Goal: Task Accomplishment & Management: Use online tool/utility

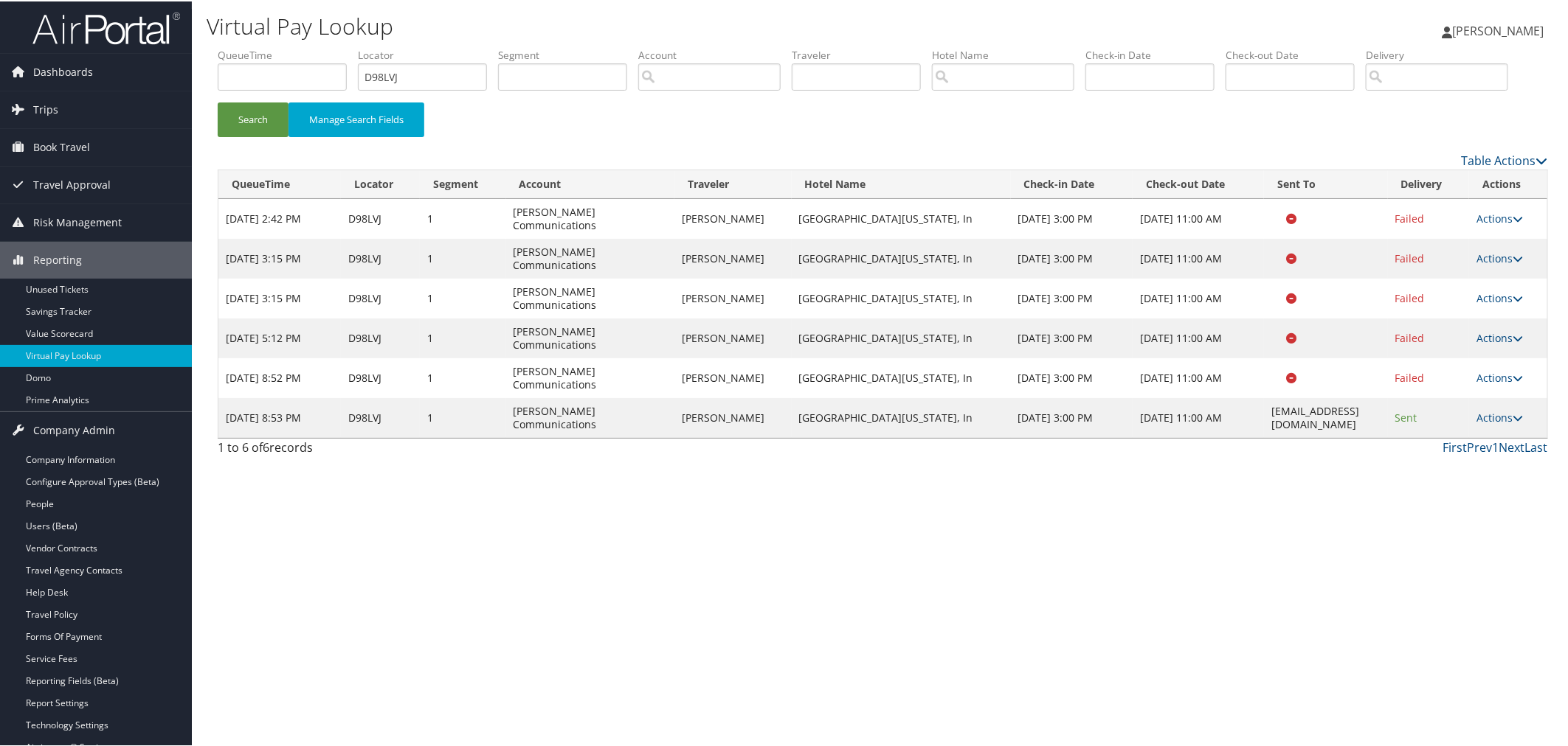
click at [447, 145] on div "Search Manage Search Fields" at bounding box center [882, 98] width 1353 height 103
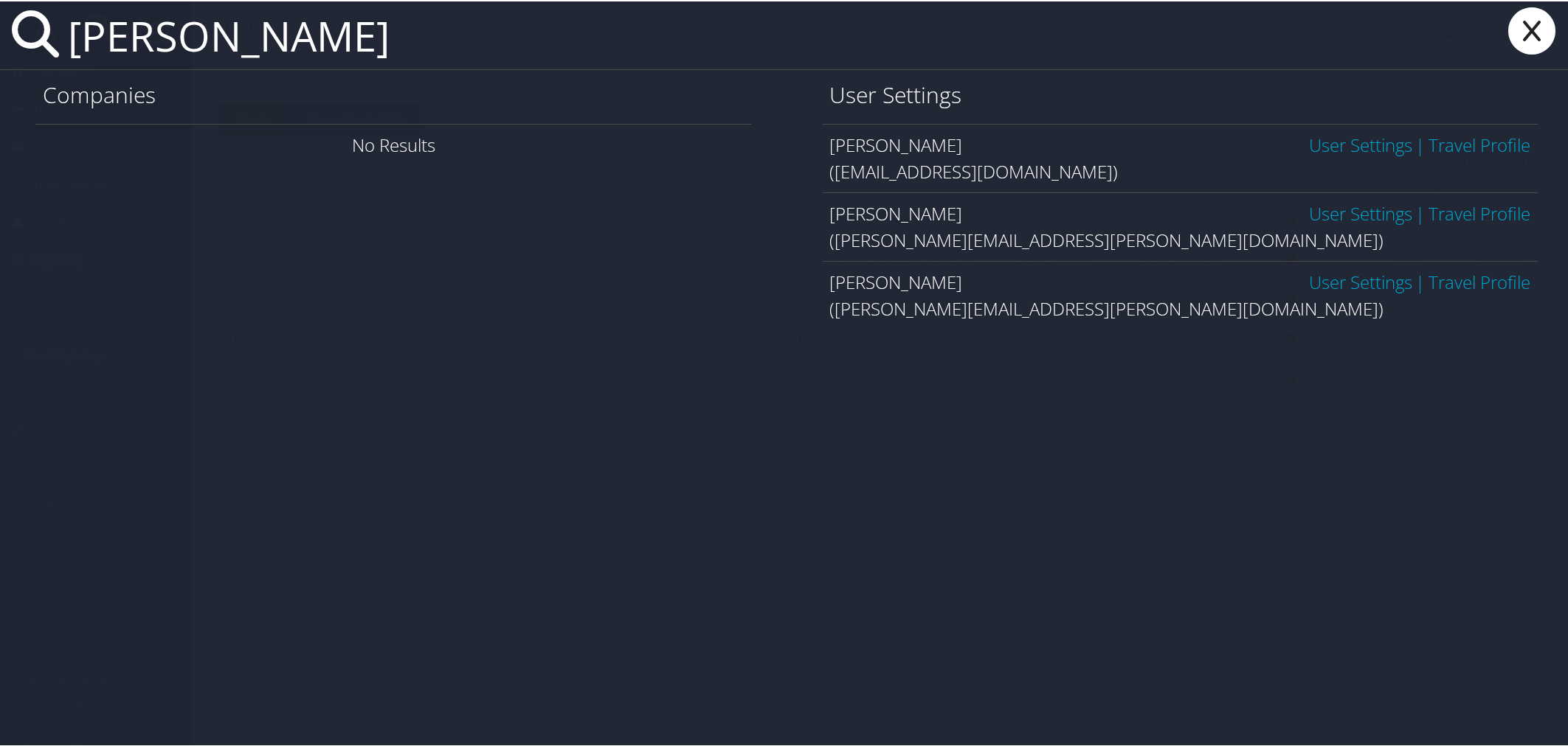
type input "todd daniels"
click at [1322, 281] on link "User Settings" at bounding box center [1360, 281] width 103 height 24
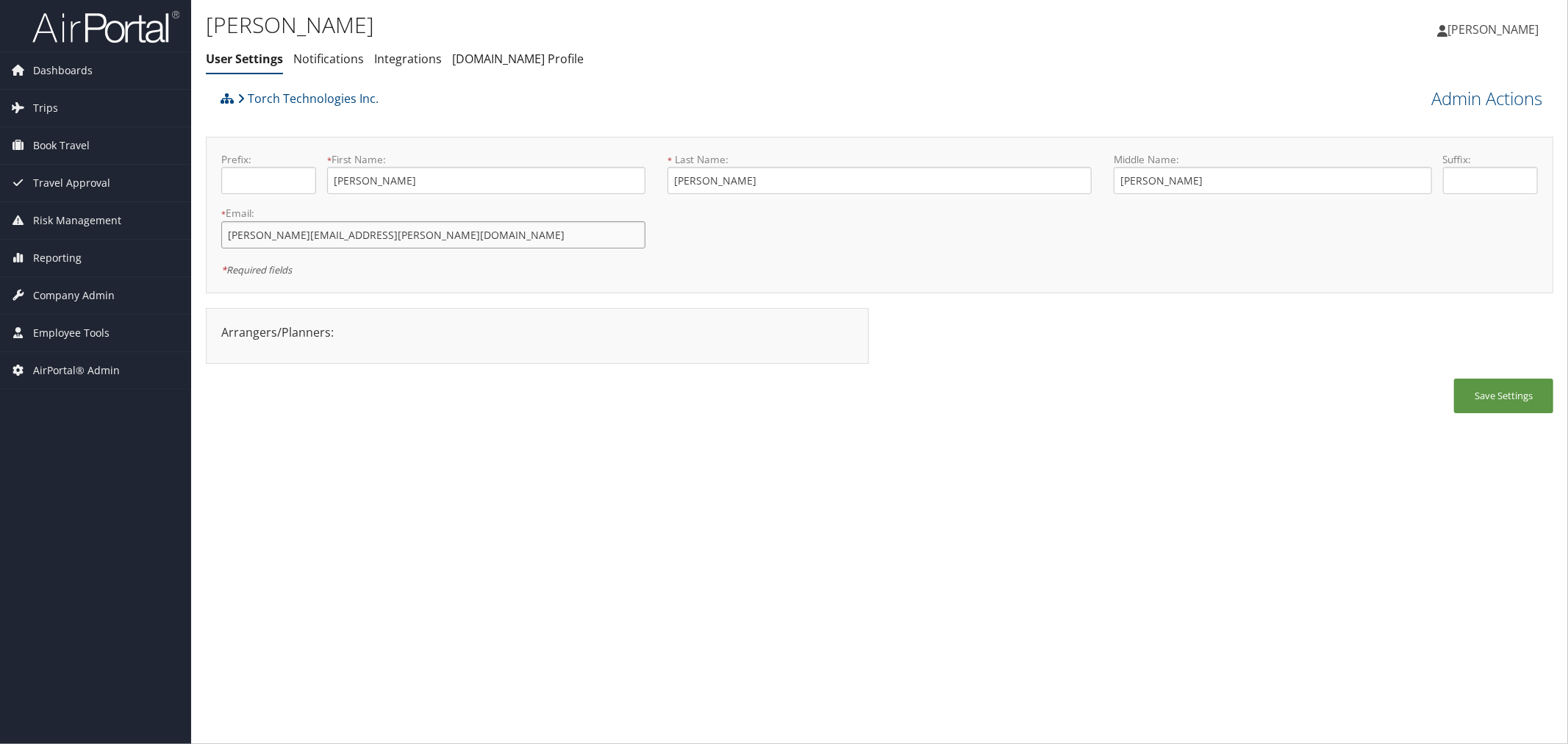
drag, startPoint x: 287, startPoint y: 234, endPoint x: 224, endPoint y: 233, distance: 63.0
click at [224, 233] on input "[PERSON_NAME][EMAIL_ADDRESS][PERSON_NAME][DOMAIN_NAME]" at bounding box center [434, 235] width 424 height 27
click at [1435, 96] on link "Admin Actions" at bounding box center [1487, 98] width 111 height 25
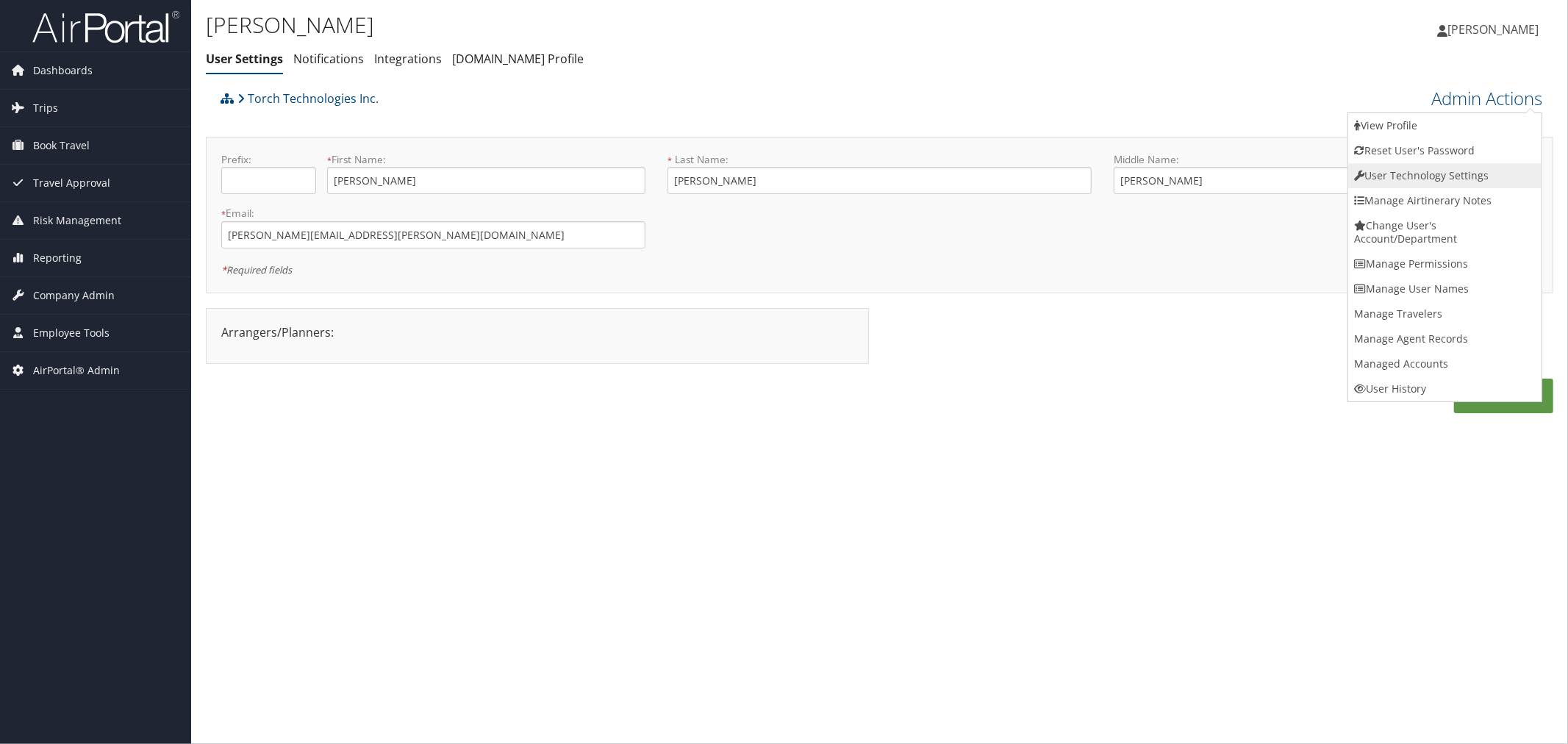
click at [1405, 166] on link "User Technology Settings" at bounding box center [1445, 175] width 194 height 25
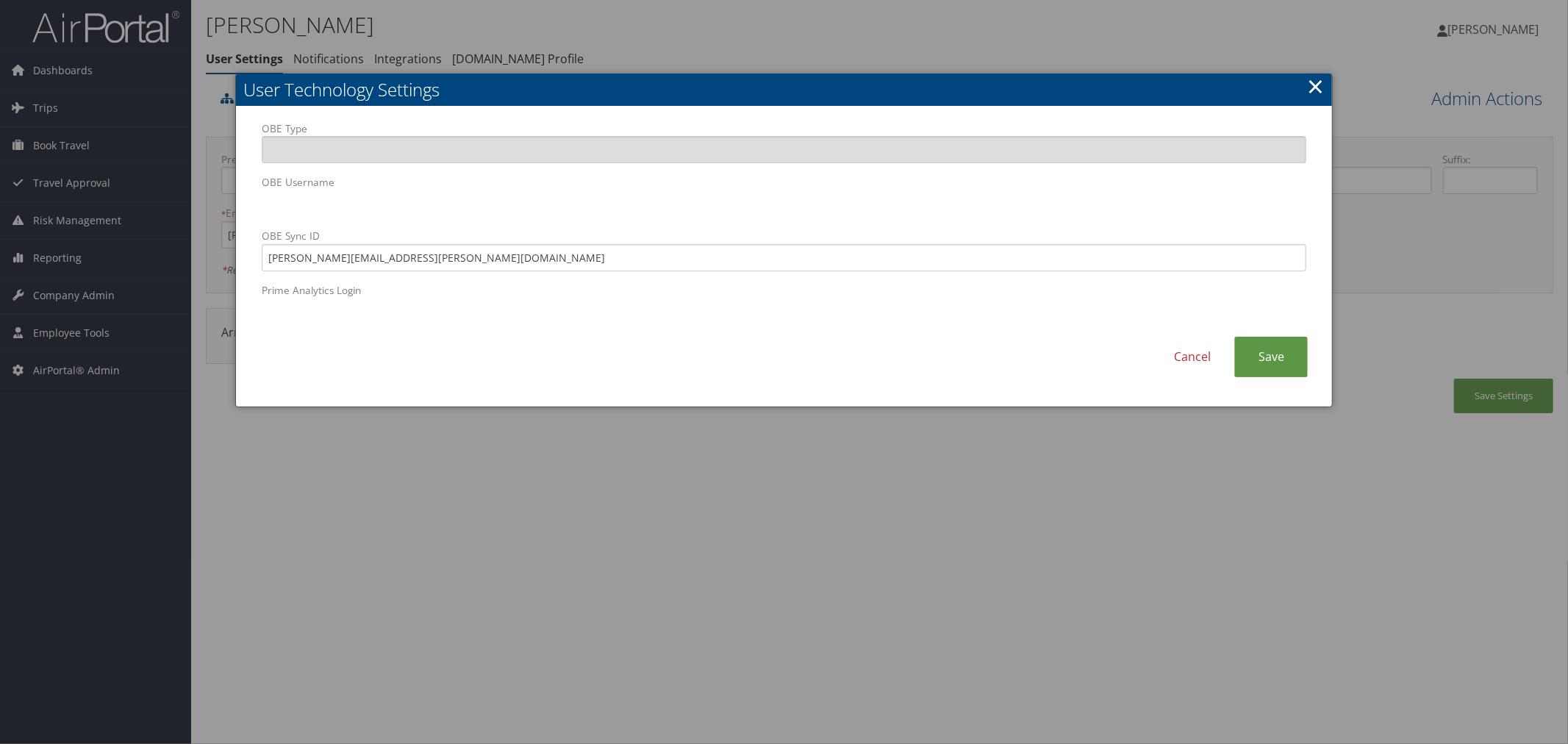
click at [791, 46] on div at bounding box center [784, 372] width 1568 height 744
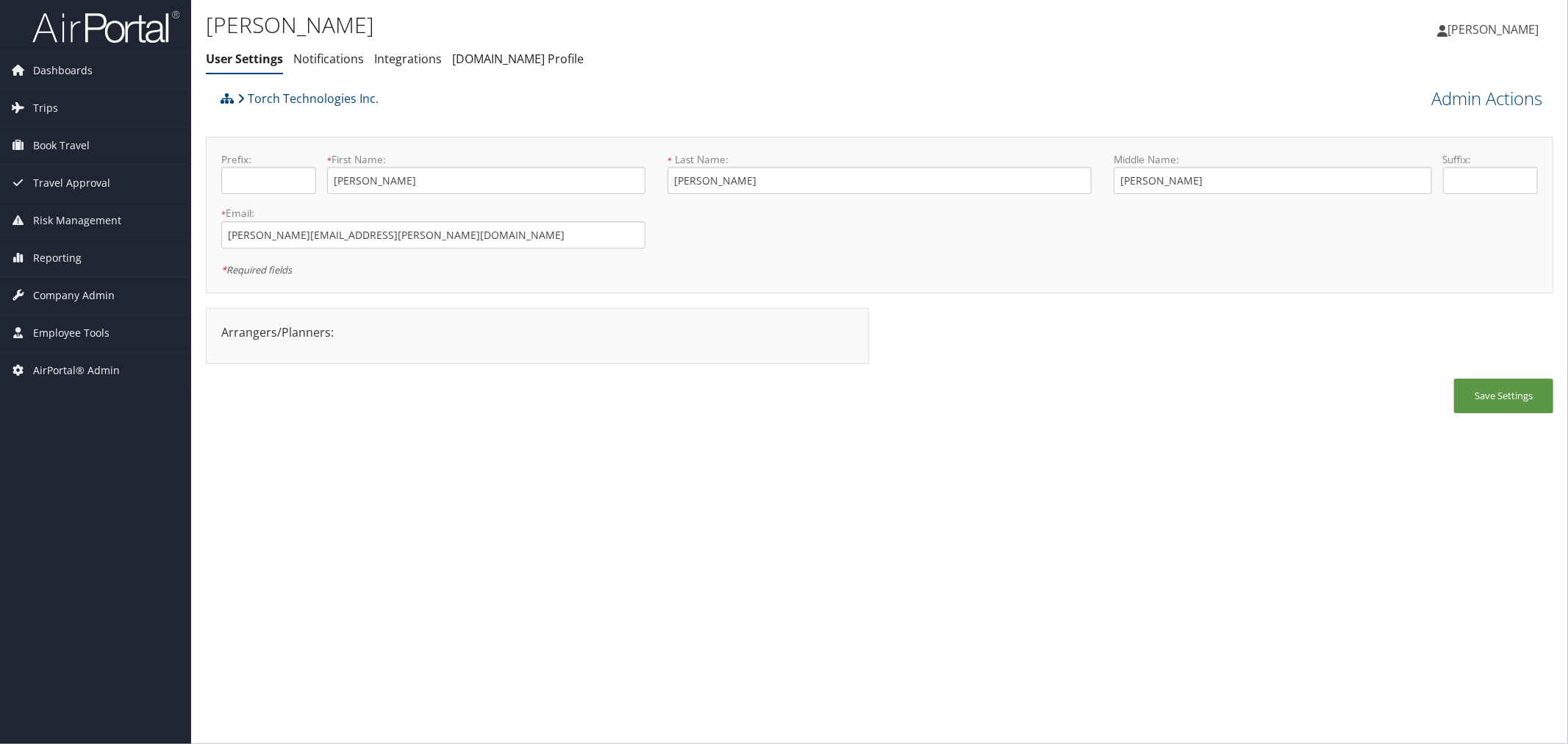
click at [597, 120] on div "Torch Technologies Inc." at bounding box center [711, 104] width 989 height 40
click at [1457, 100] on link "Admin Actions" at bounding box center [1487, 98] width 111 height 25
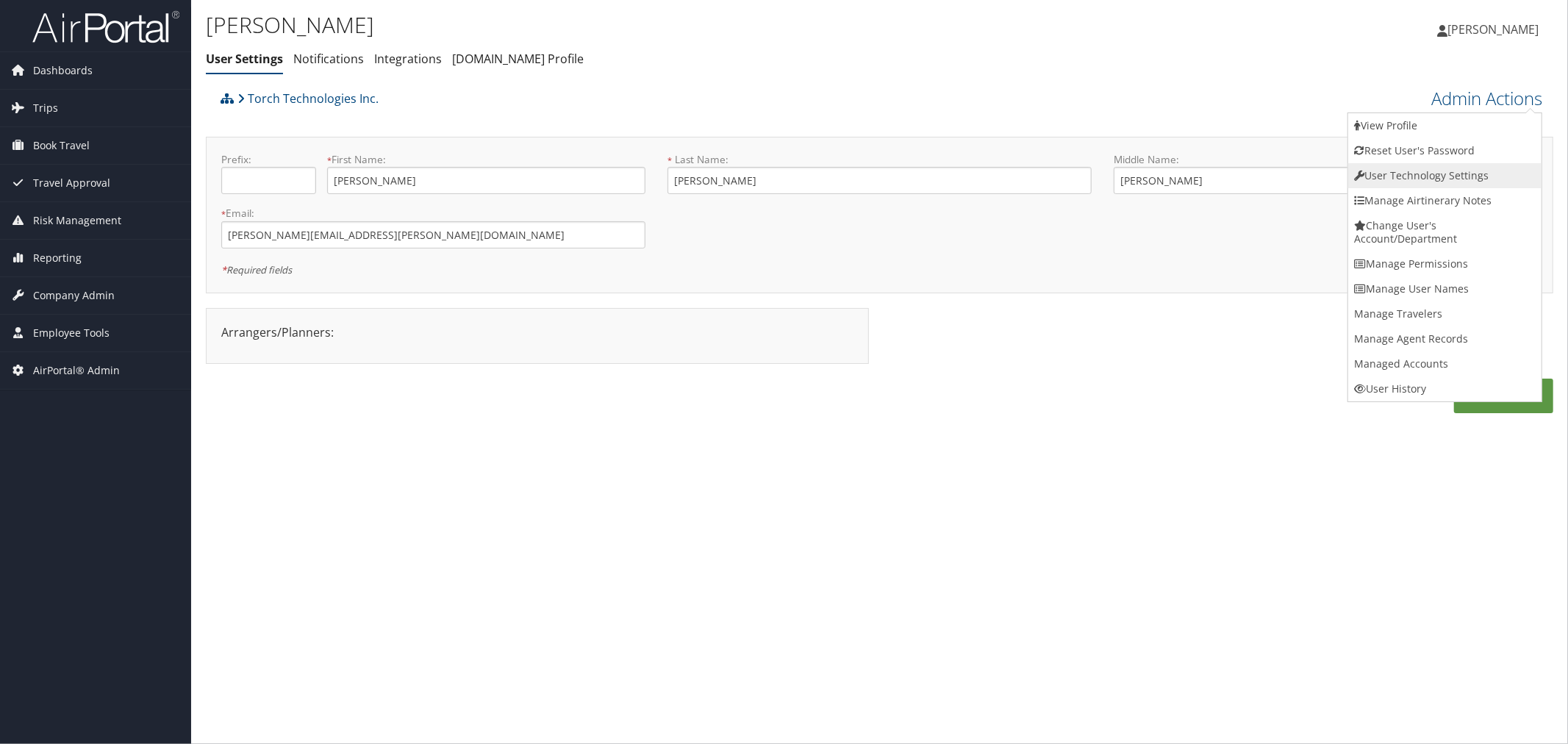
click at [1401, 178] on link "User Technology Settings" at bounding box center [1445, 175] width 194 height 25
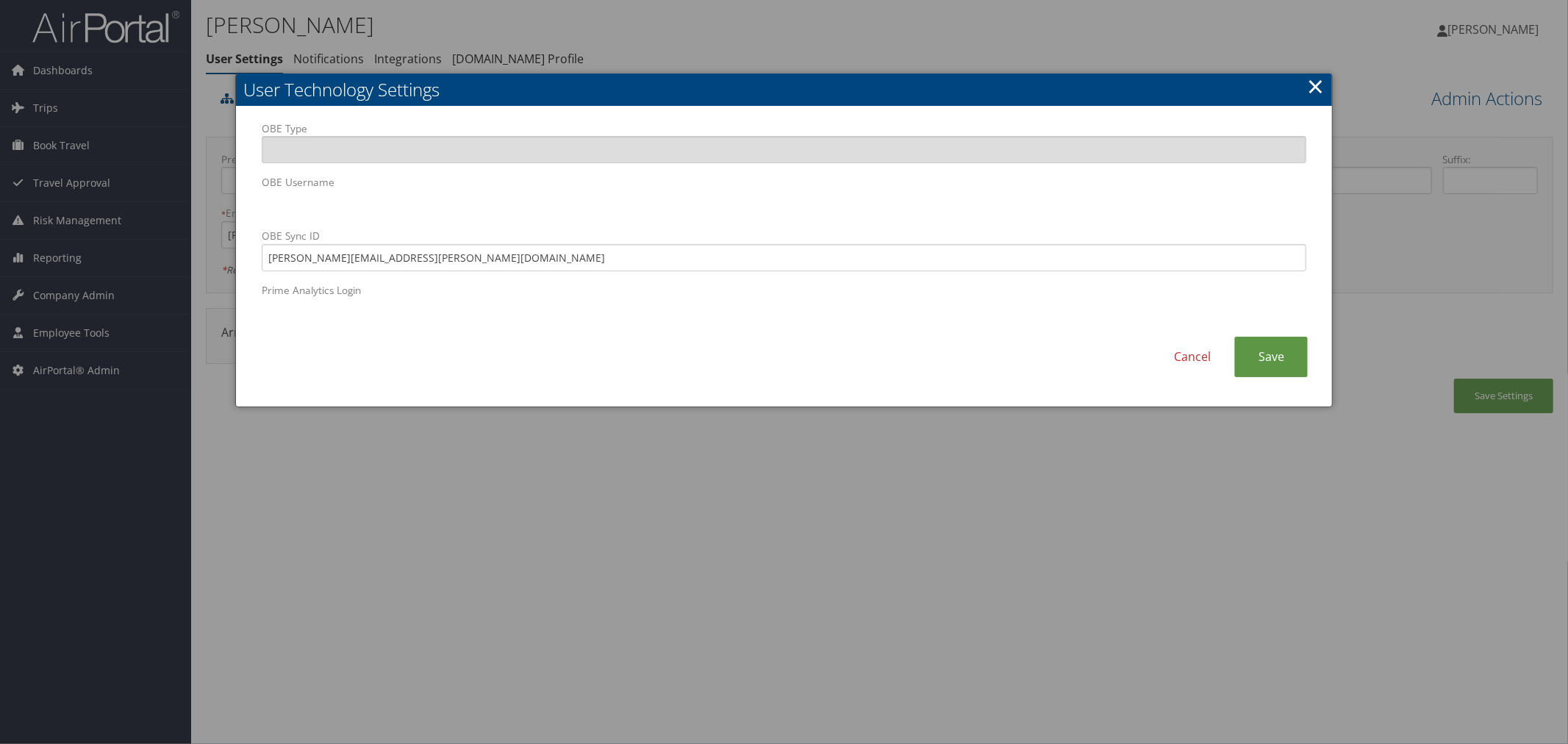
click at [646, 48] on div at bounding box center [784, 372] width 1568 height 744
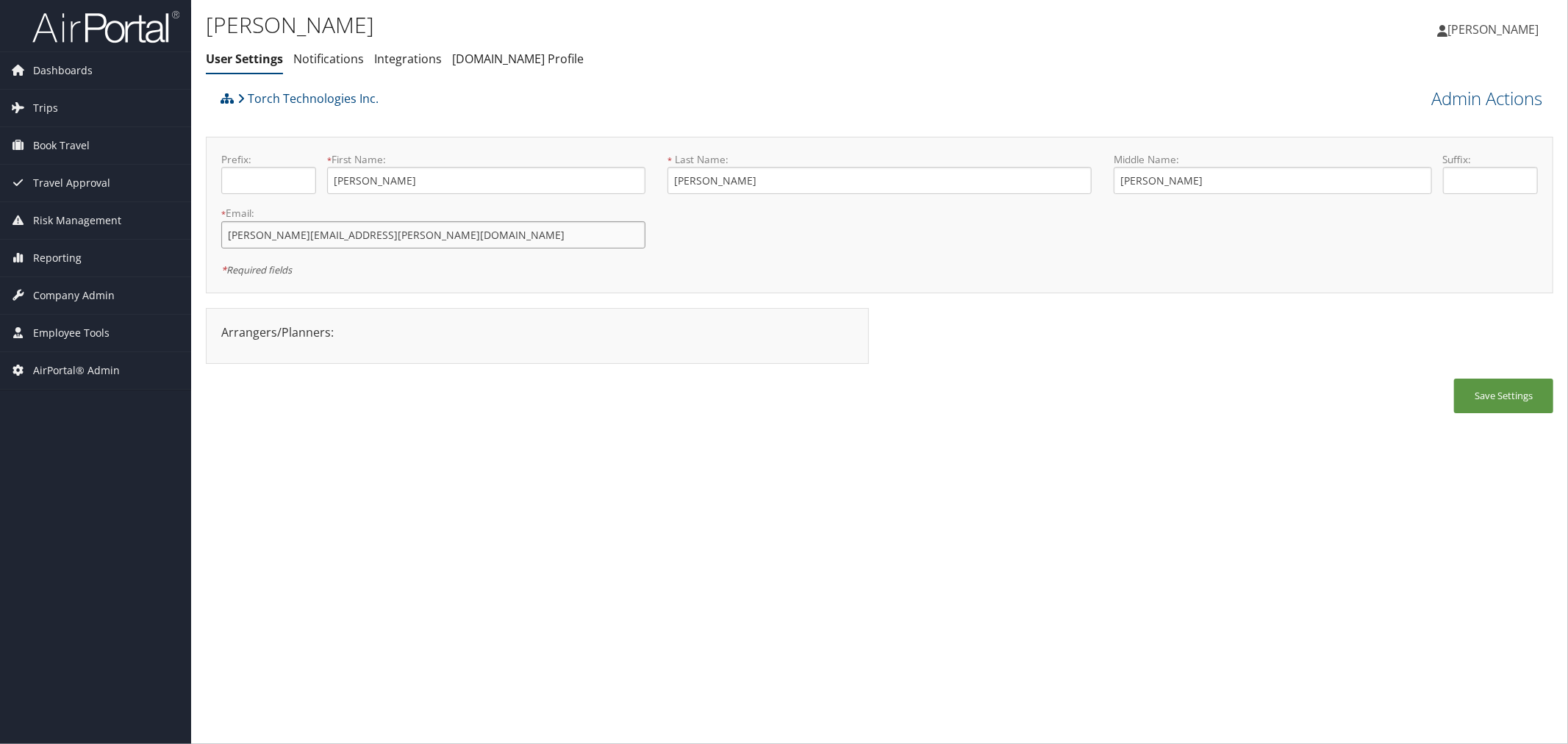
drag, startPoint x: 412, startPoint y: 232, endPoint x: 225, endPoint y: 234, distance: 187.0
click at [225, 234] on input "[PERSON_NAME][EMAIL_ADDRESS][PERSON_NAME][DOMAIN_NAME]" at bounding box center [434, 235] width 424 height 27
click at [484, 97] on div "Torch Technologies Inc." at bounding box center [711, 104] width 989 height 40
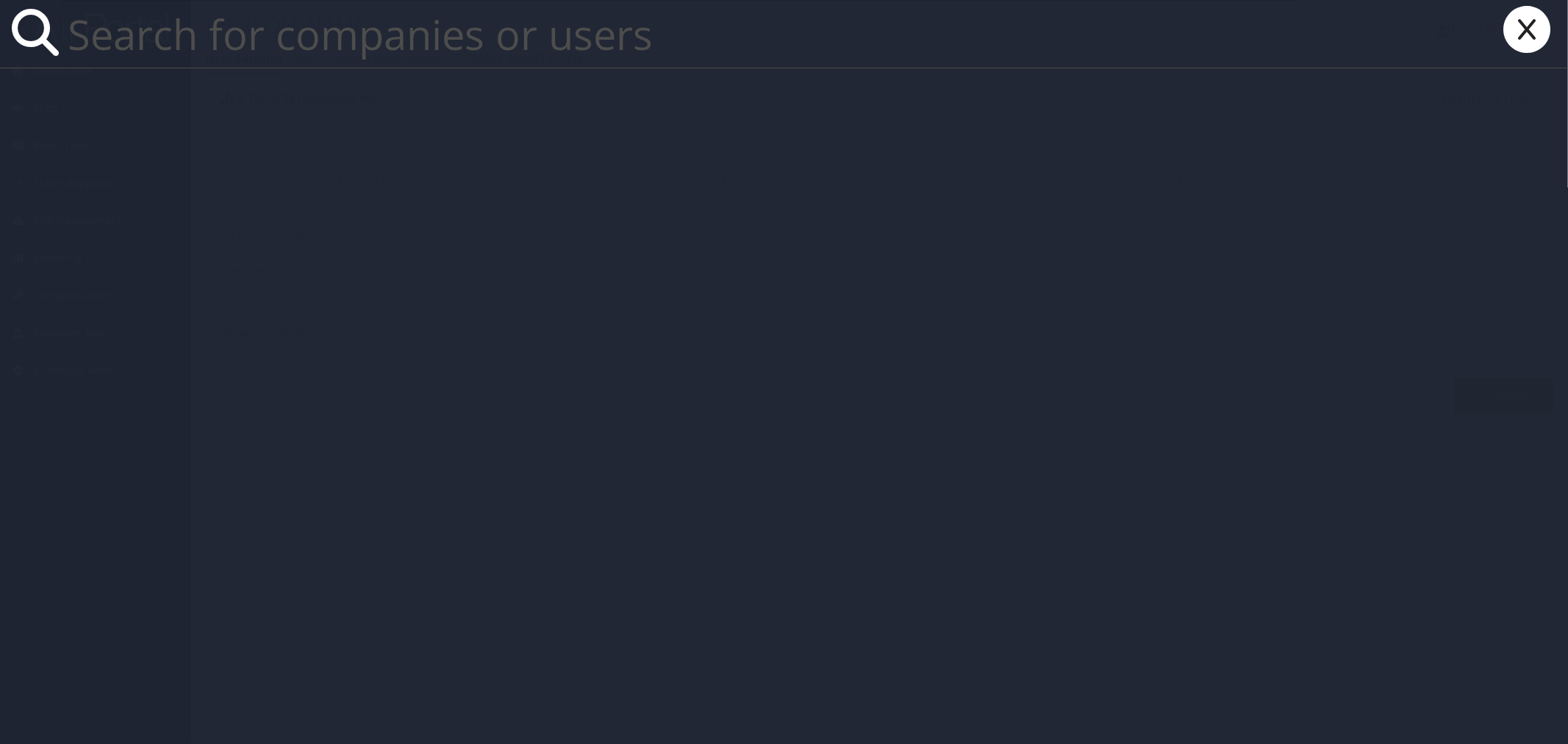
paste input "todd.daniels"
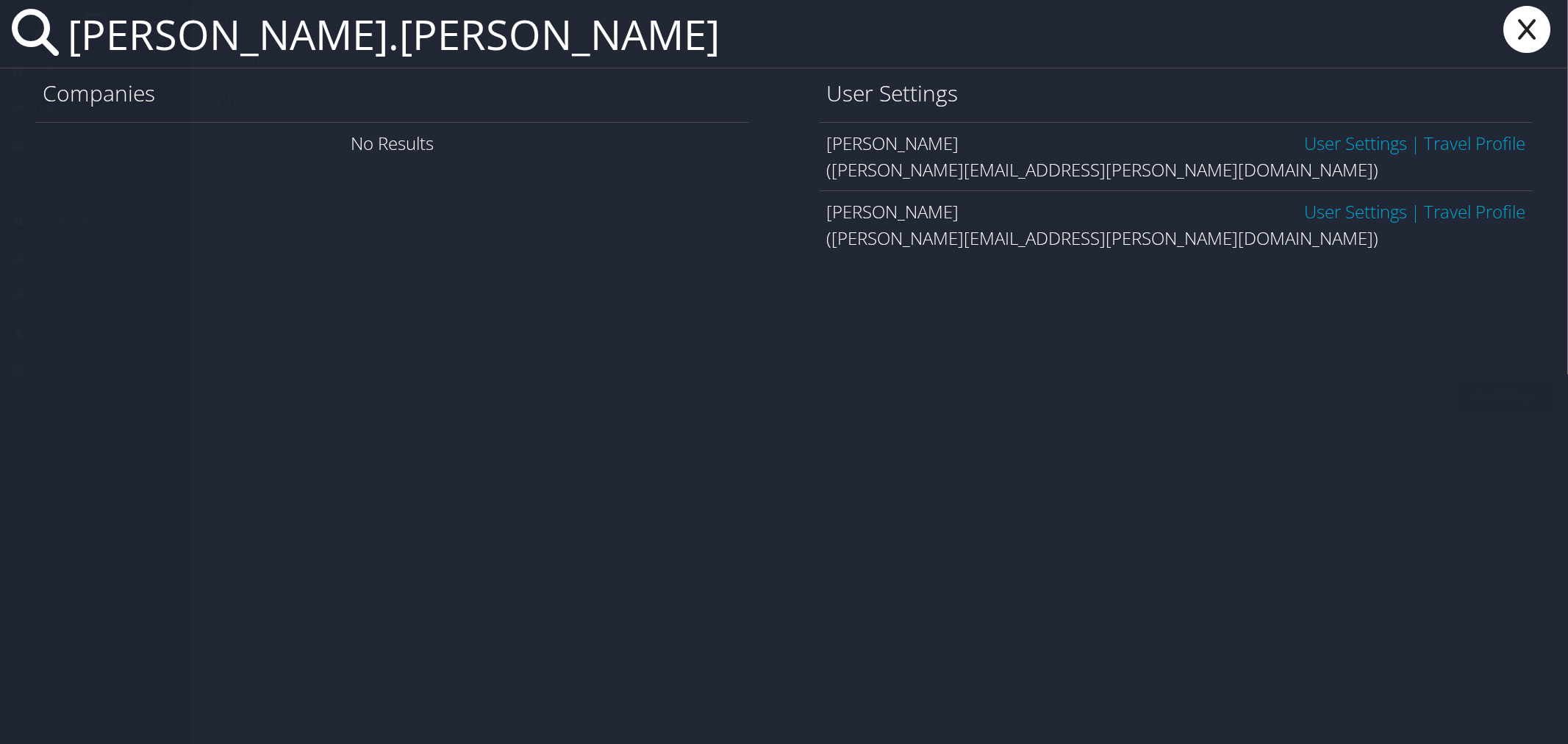
type input "todd.daniels"
click at [1306, 147] on link "User Settings" at bounding box center [1355, 143] width 103 height 24
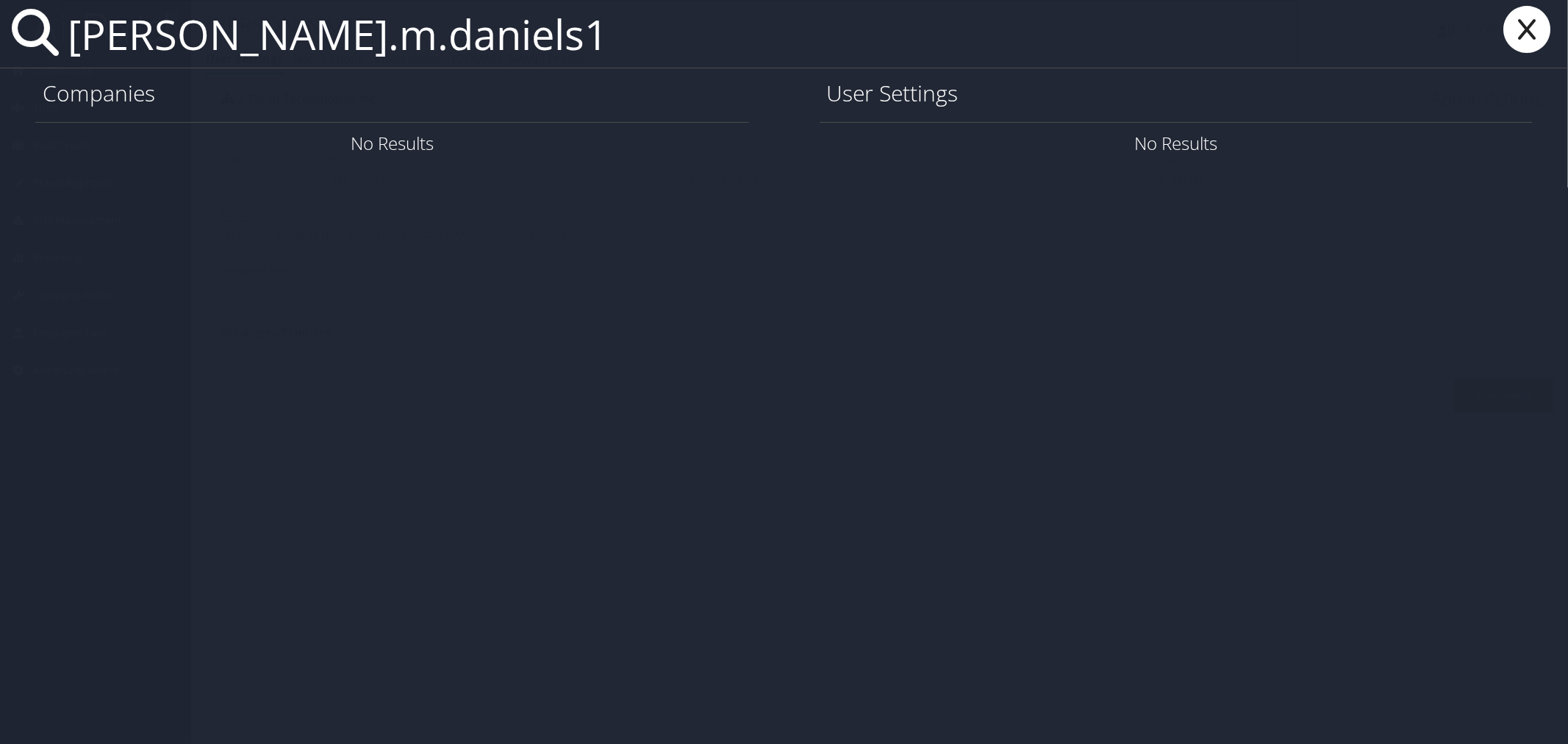
drag, startPoint x: 336, startPoint y: 28, endPoint x: 57, endPoint y: 32, distance: 279.0
click at [57, 32] on div "todd.m.daniels1" at bounding box center [784, 34] width 1568 height 69
paste input "@gmail.com"
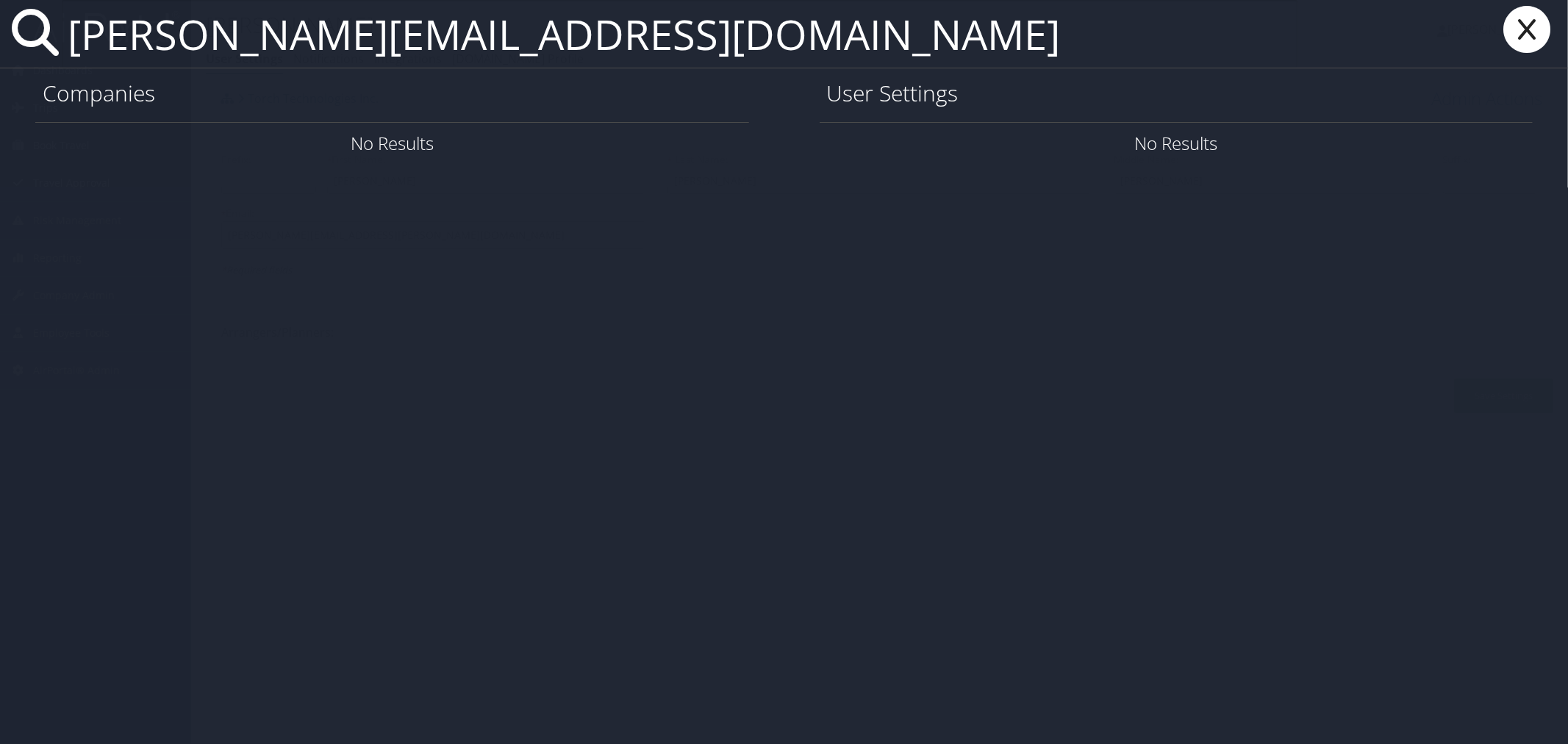
drag, startPoint x: 637, startPoint y: 46, endPoint x: 57, endPoint y: 46, distance: 580.0
click at [56, 46] on div "todd.m.daniels1@gmail.com" at bounding box center [784, 34] width 1568 height 69
paste input "ravel@torchtechnologies"
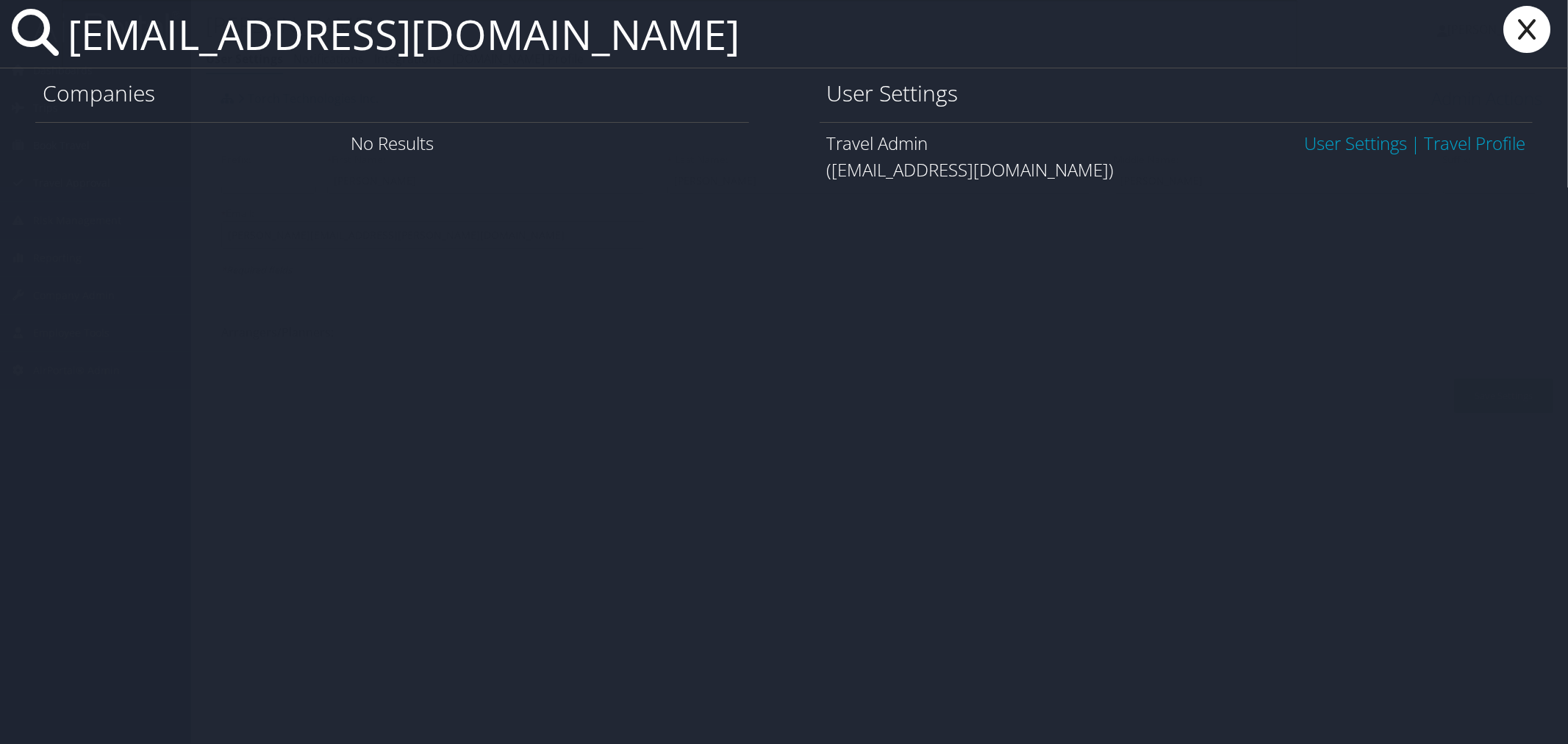
drag, startPoint x: 669, startPoint y: 34, endPoint x: 52, endPoint y: 41, distance: 617.0
click at [52, 41] on div "travel@torchtechnologies.com" at bounding box center [784, 34] width 1568 height 69
paste input "Todd"
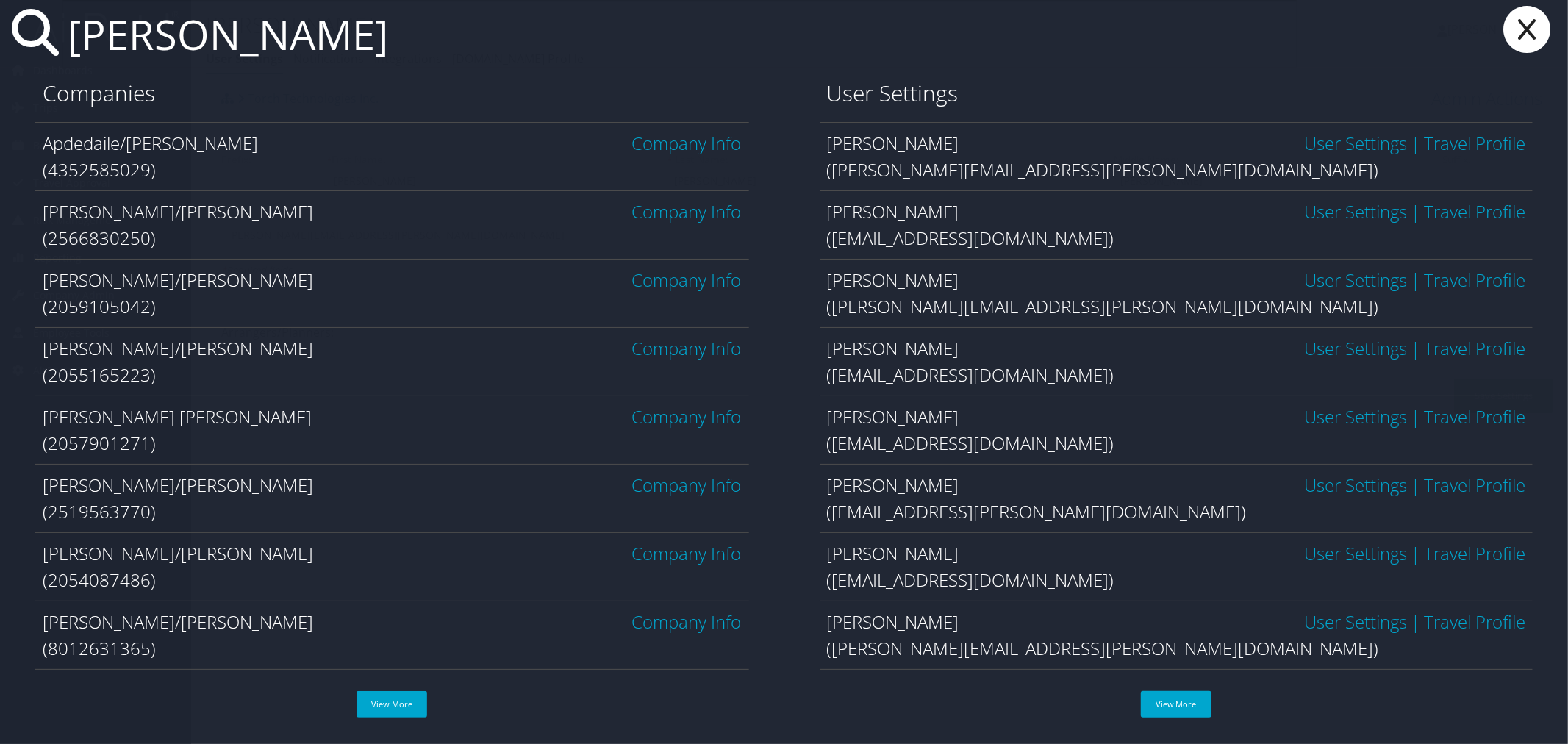
click at [352, 33] on input "Todd" at bounding box center [679, 33] width 1236 height 68
paste input "Daniels"
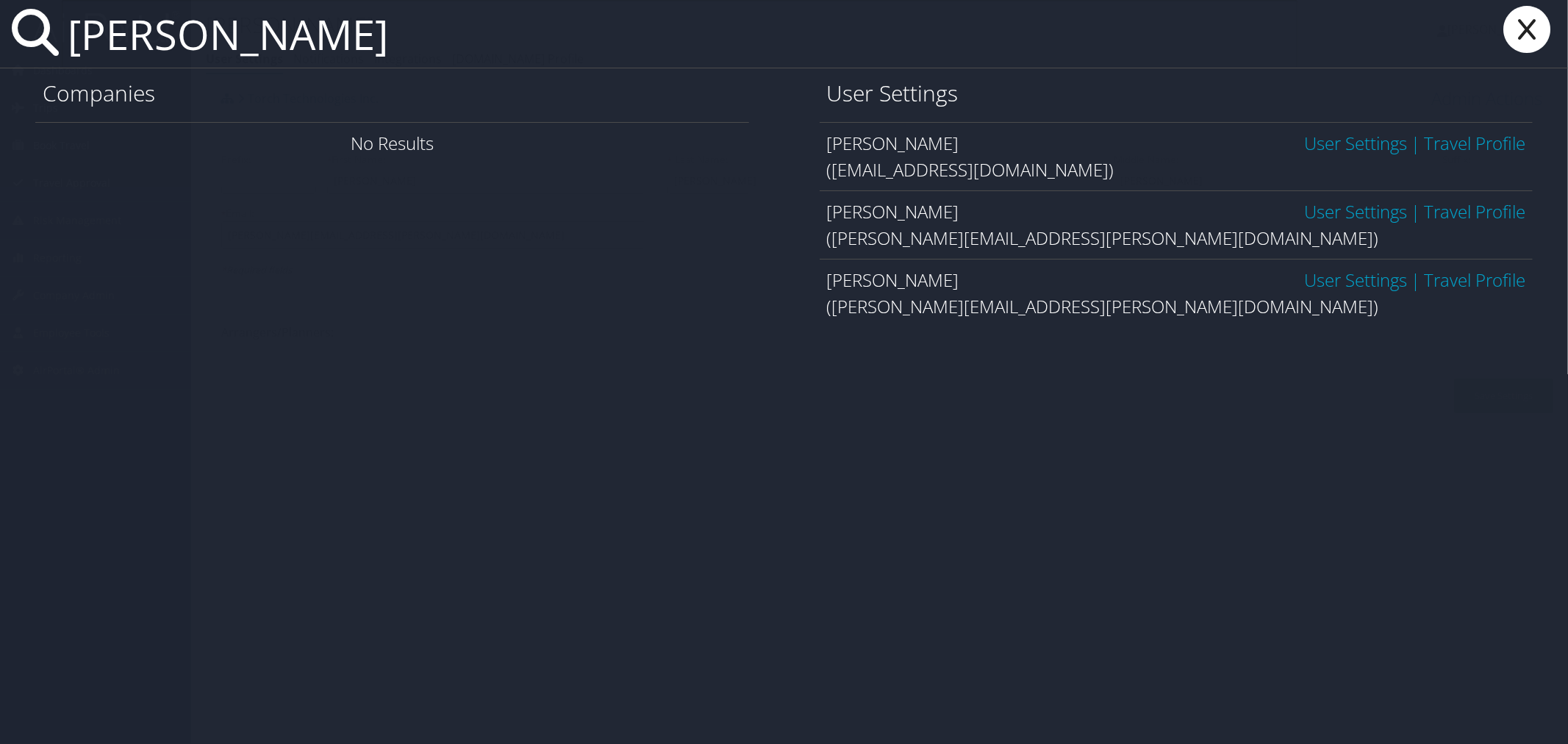
type input "Todd Daniels"
click at [1323, 152] on link "User Settings" at bounding box center [1355, 143] width 103 height 24
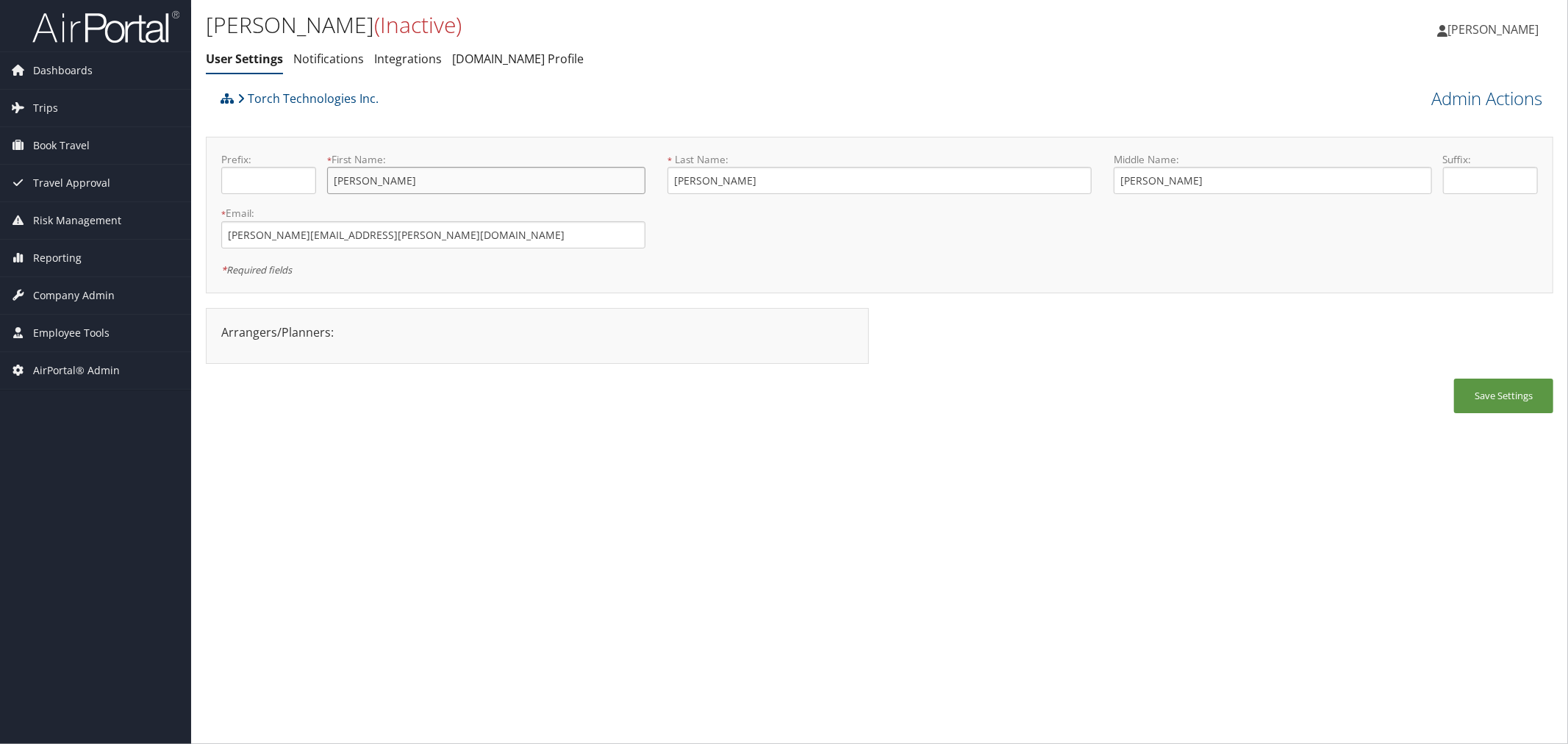
drag, startPoint x: 379, startPoint y: 186, endPoint x: 324, endPoint y: 185, distance: 55.0
click at [324, 185] on div "Prefix: * First Name: [PERSON_NAME] This field is required" at bounding box center [434, 179] width 446 height 53
drag, startPoint x: 738, startPoint y: 184, endPoint x: 666, endPoint y: 184, distance: 72.0
click at [666, 184] on div "* Last Name: [PERSON_NAME] This field is required" at bounding box center [880, 179] width 446 height 53
click at [1423, 103] on div "Admin Actions Activate User Confirm Activate User Cancel Confirm × View Profile…" at bounding box center [1385, 97] width 336 height 27
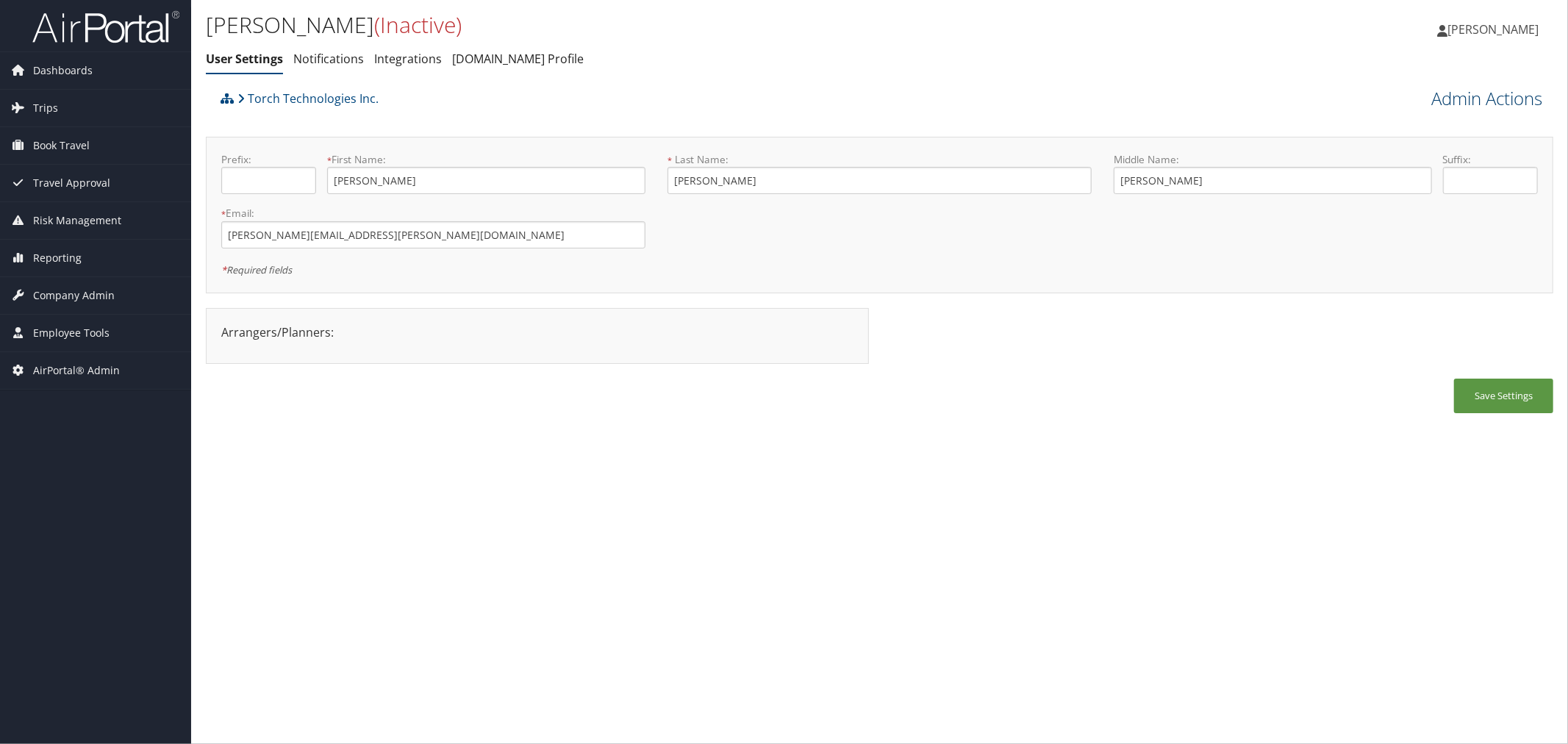
click at [1446, 98] on link "Admin Actions" at bounding box center [1487, 98] width 111 height 25
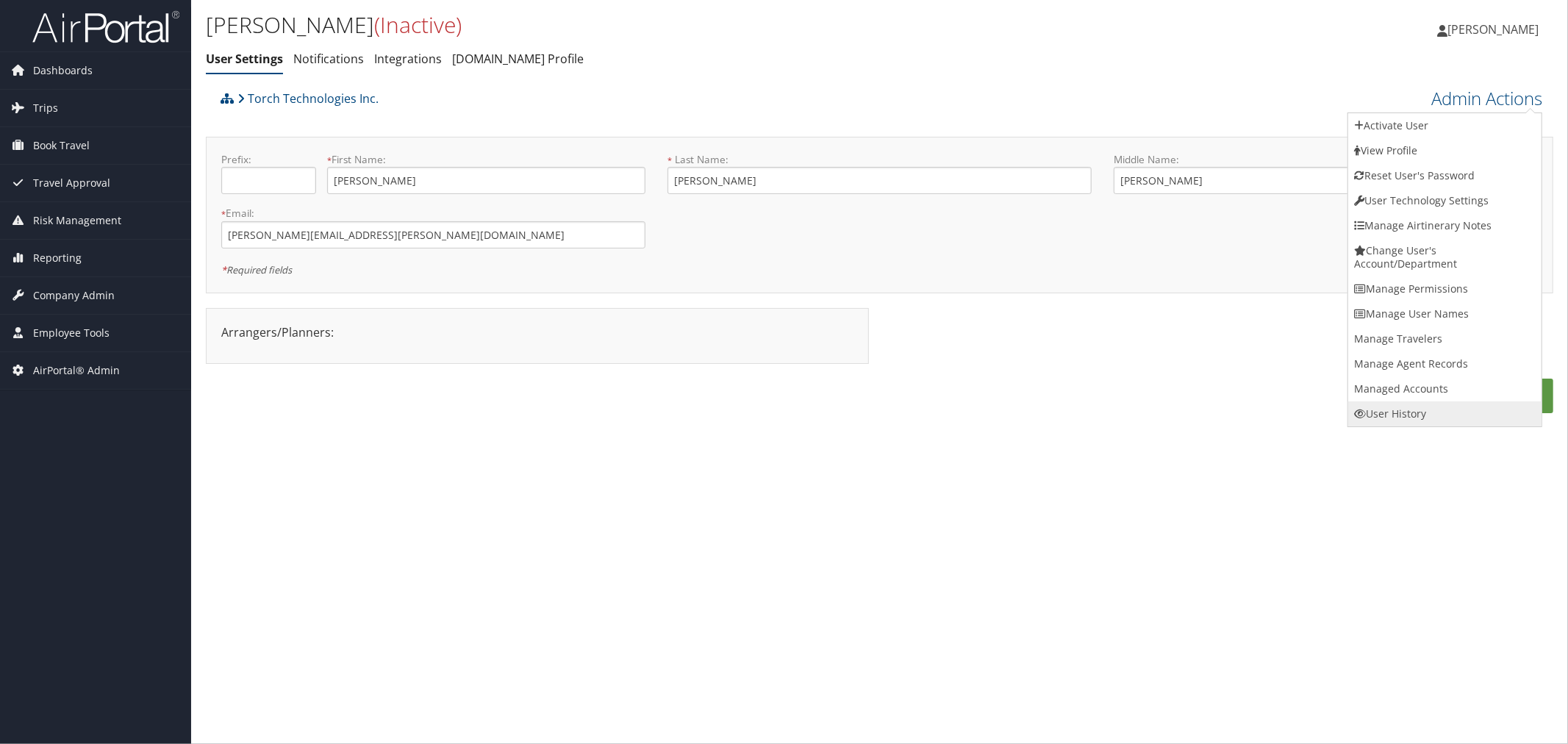
click at [1405, 413] on link "User History" at bounding box center [1445, 414] width 194 height 25
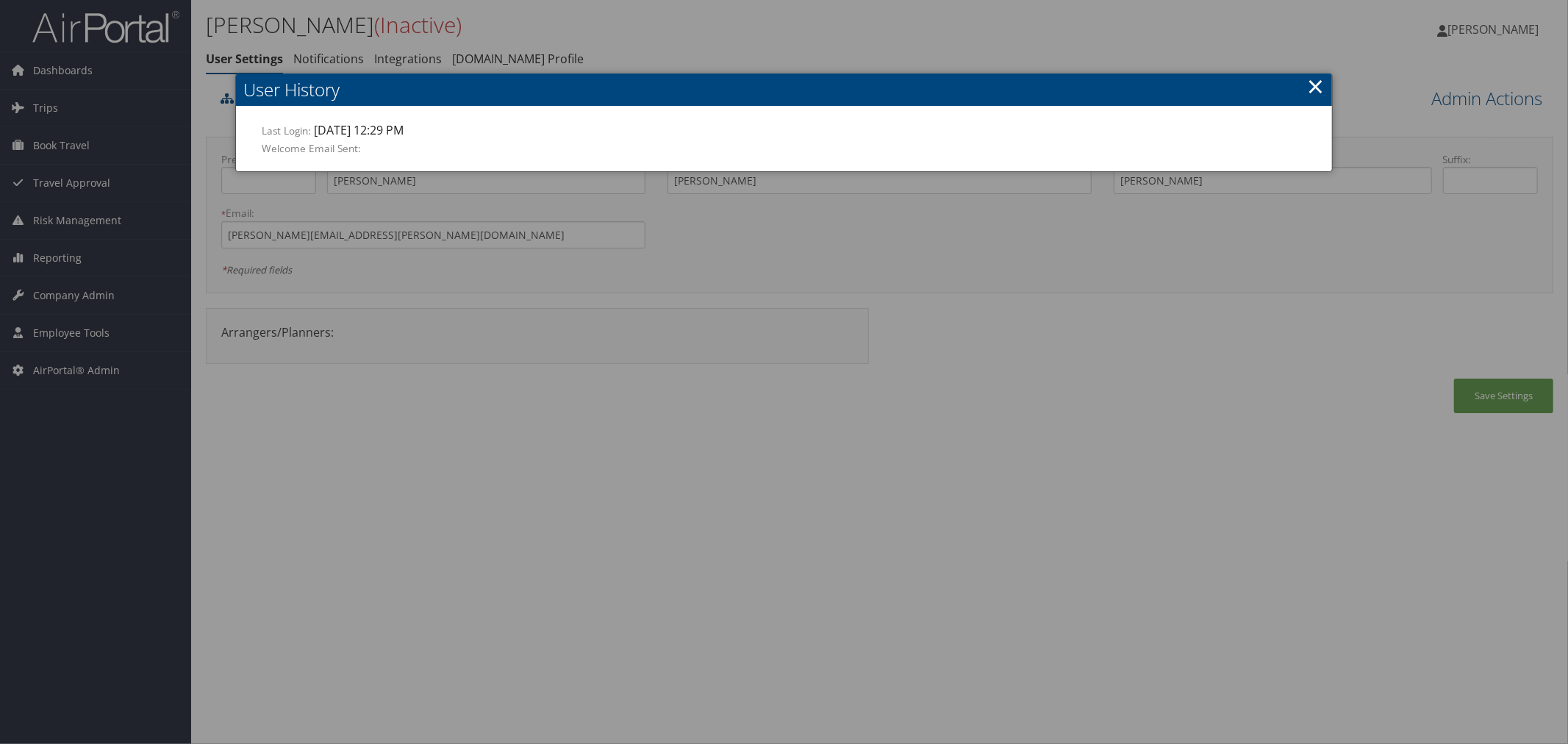
click at [1310, 82] on link "×" at bounding box center [1315, 85] width 17 height 30
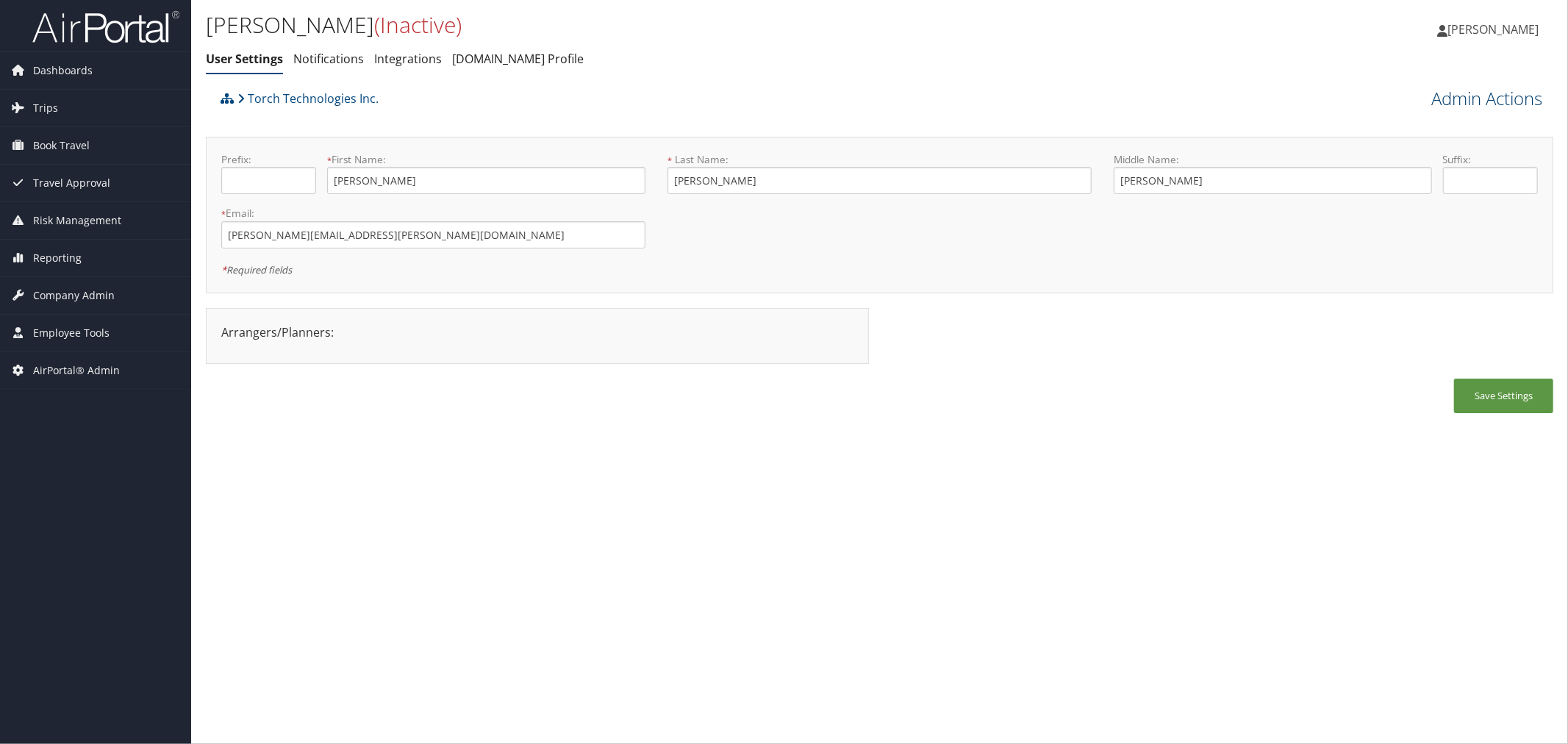
click at [1462, 100] on link "Admin Actions" at bounding box center [1487, 98] width 111 height 25
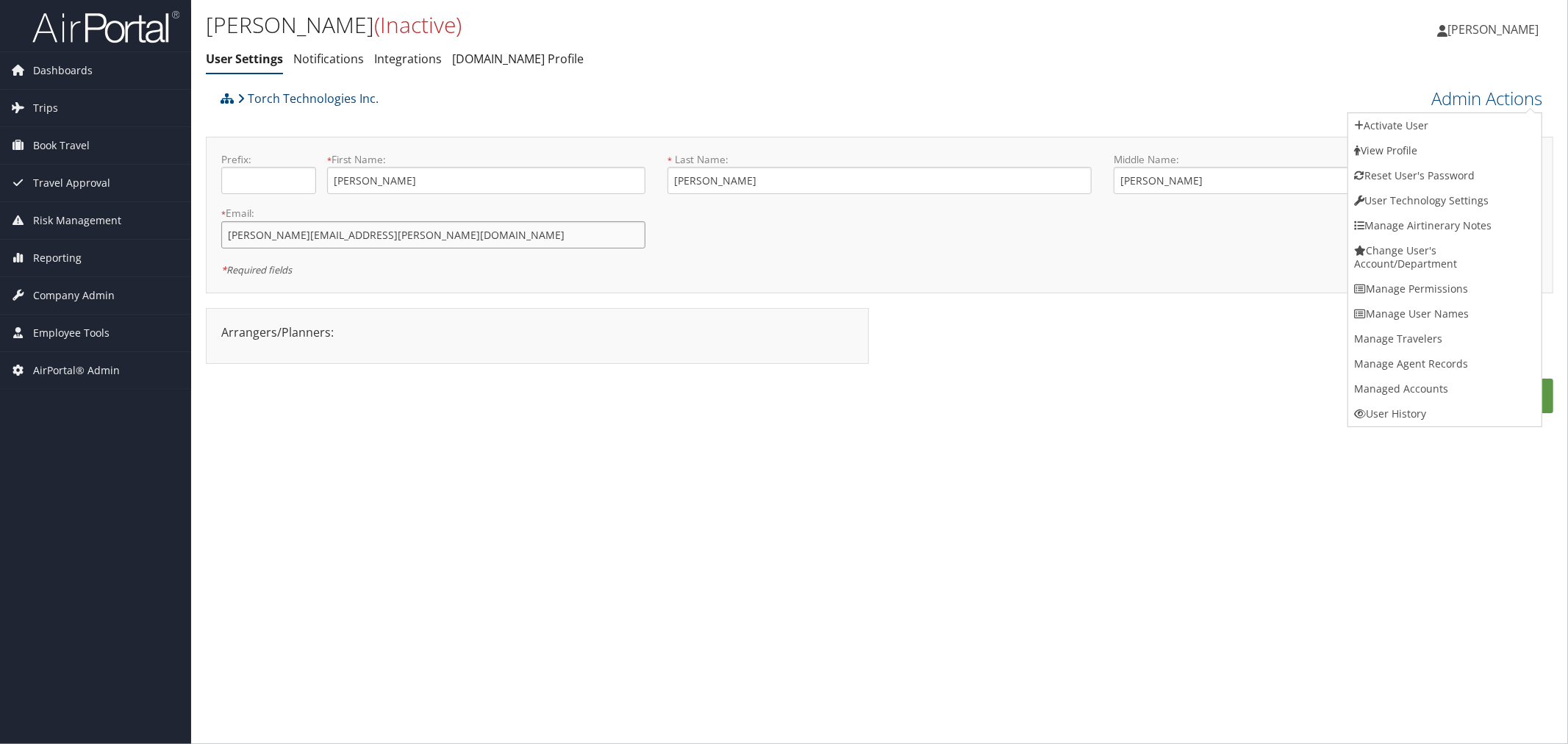
drag, startPoint x: 421, startPoint y: 235, endPoint x: 214, endPoint y: 242, distance: 207.1
click at [214, 242] on div "* Email: todd.daniels@torchtechnologies.com This field is required" at bounding box center [434, 232] width 446 height 53
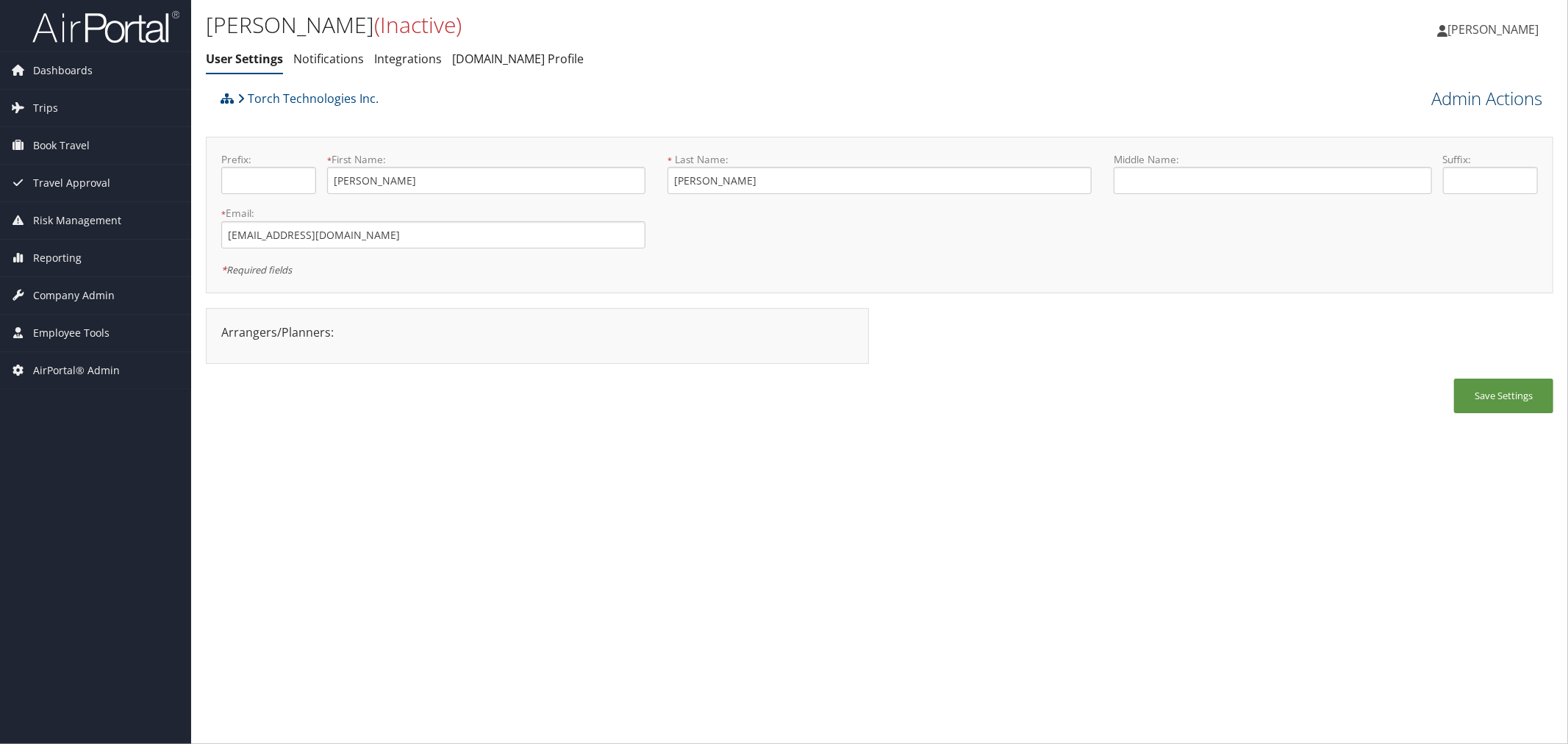
click at [1452, 96] on link "Admin Actions" at bounding box center [1487, 98] width 111 height 25
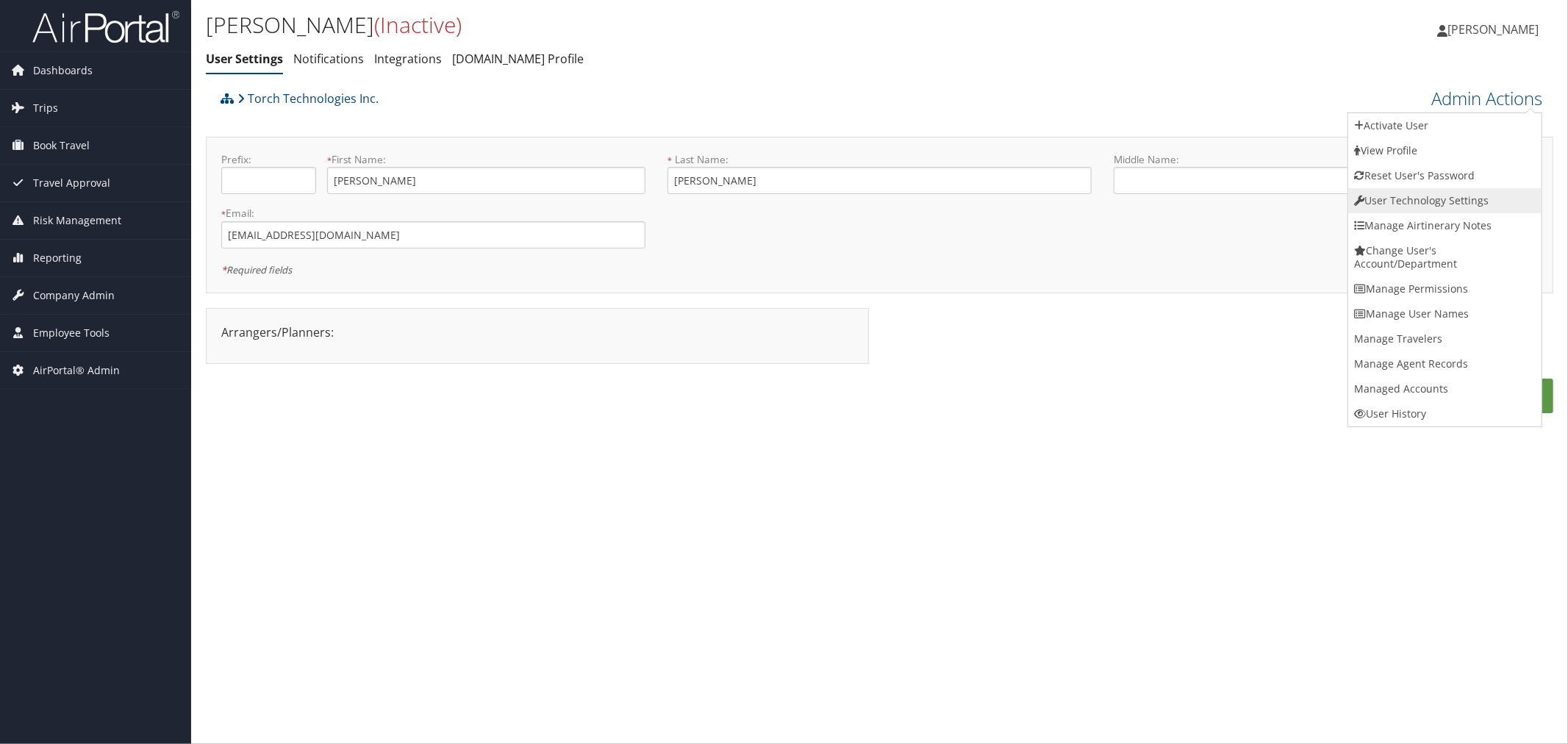
click at [1398, 193] on link "User Technology Settings" at bounding box center [1445, 200] width 194 height 25
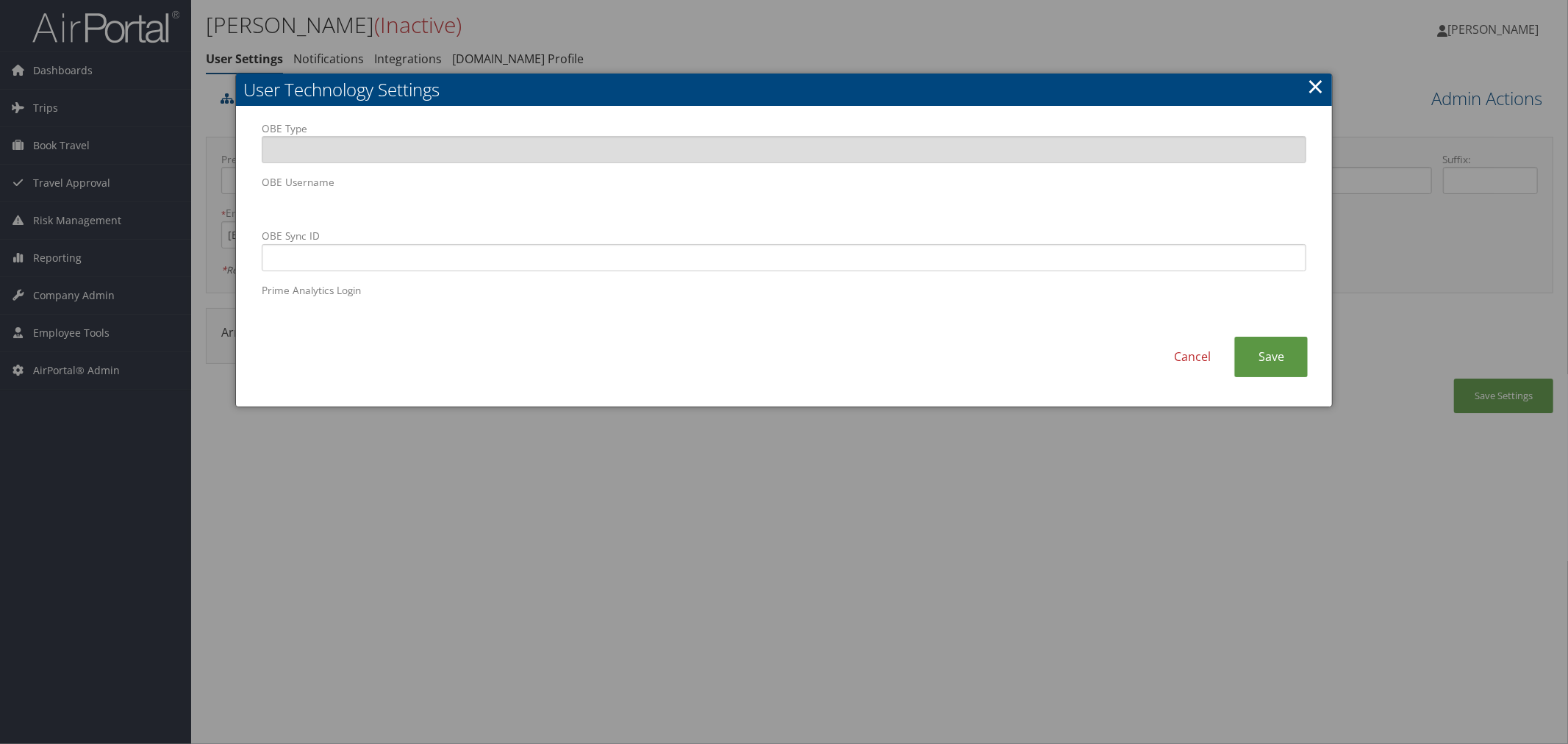
click at [1315, 81] on link "×" at bounding box center [1315, 85] width 17 height 30
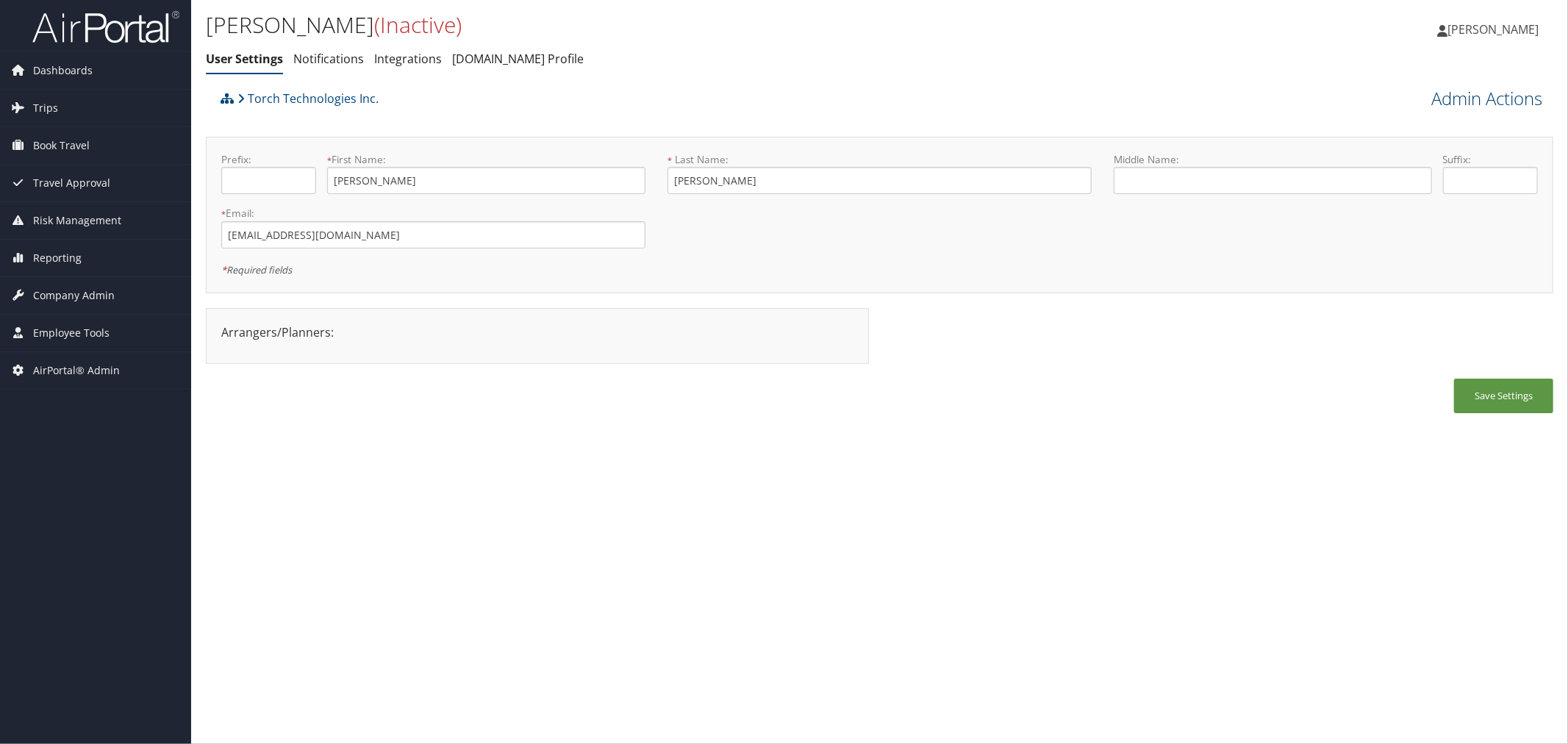
click at [1434, 93] on link "Admin Actions" at bounding box center [1487, 98] width 111 height 25
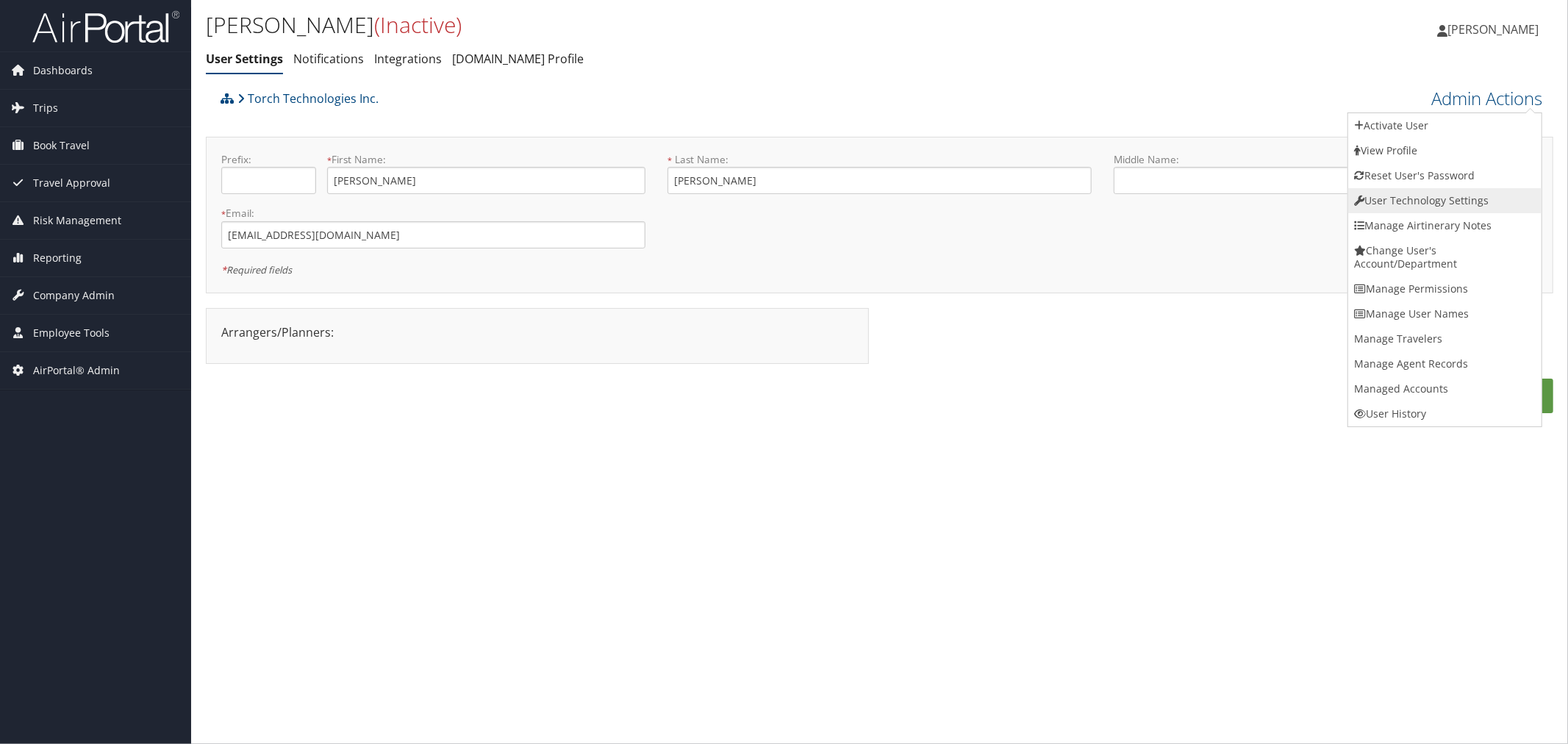
click at [1393, 188] on link "User Technology Settings" at bounding box center [1445, 200] width 194 height 25
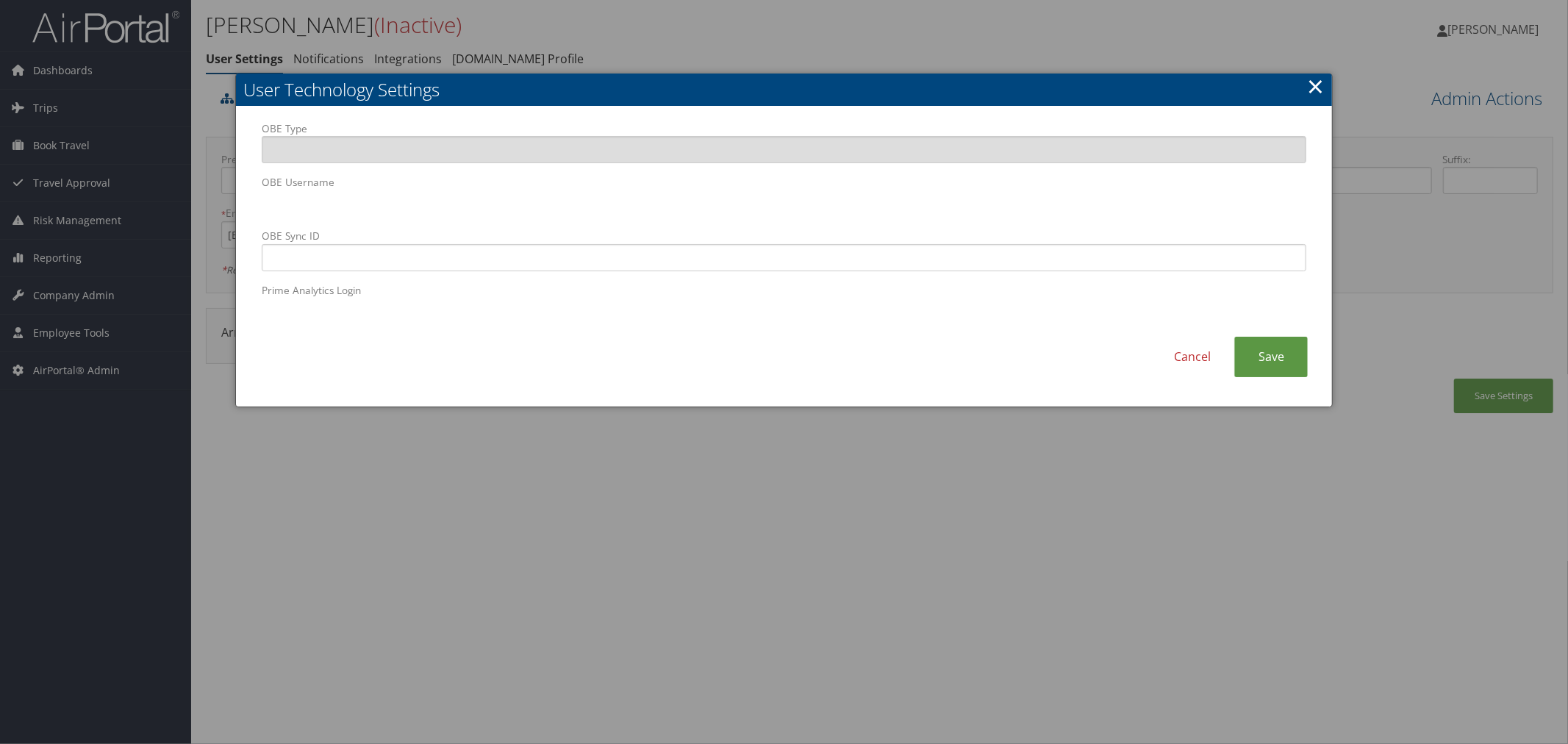
click at [230, 208] on body "Menu Dashboards ► AirPortal 360™ (Manager) AirPortal 360™ (Agent) My Travel Das…" at bounding box center [784, 372] width 1568 height 744
click at [1233, 50] on div at bounding box center [784, 372] width 1568 height 744
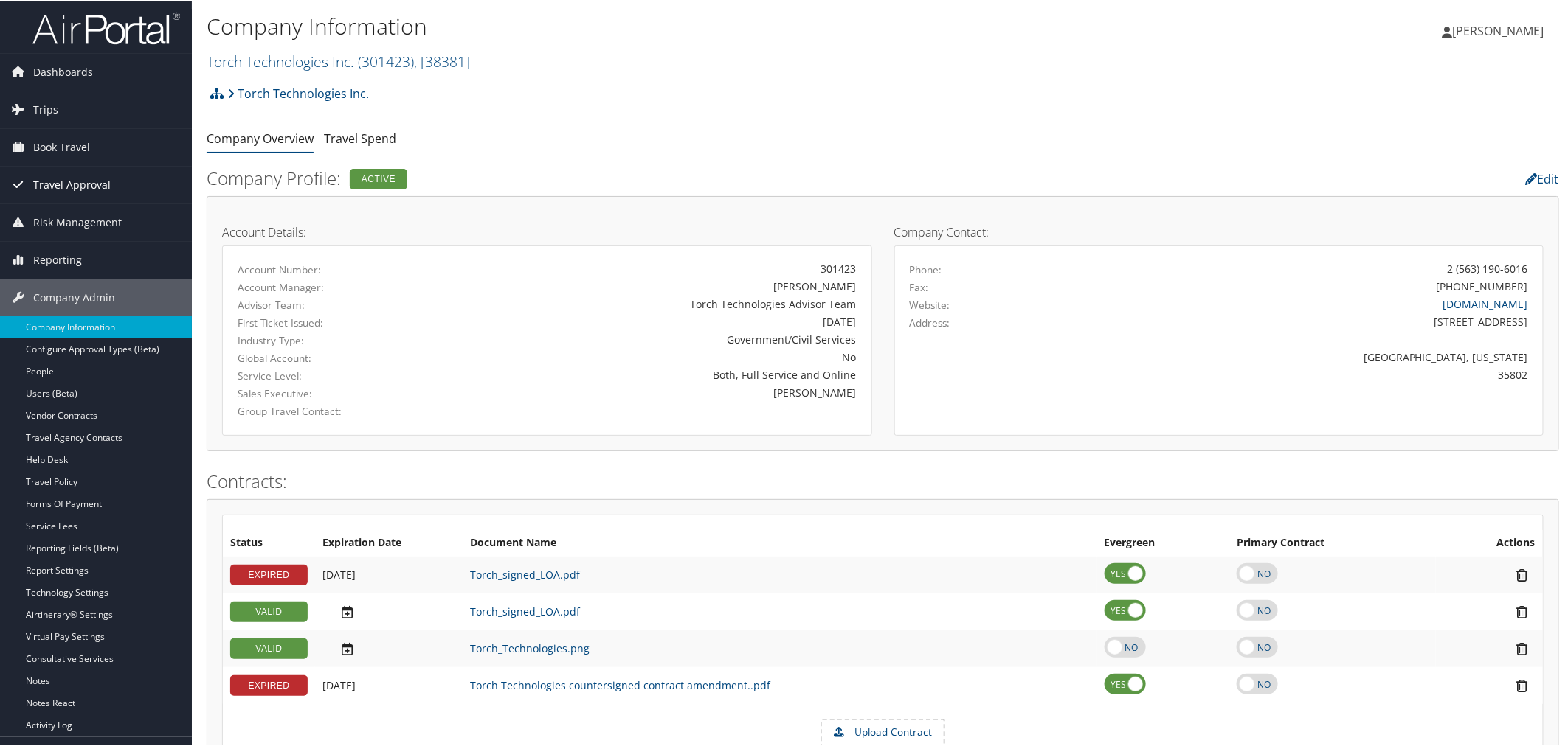
click at [68, 182] on span "Travel Approval" at bounding box center [72, 184] width 78 height 37
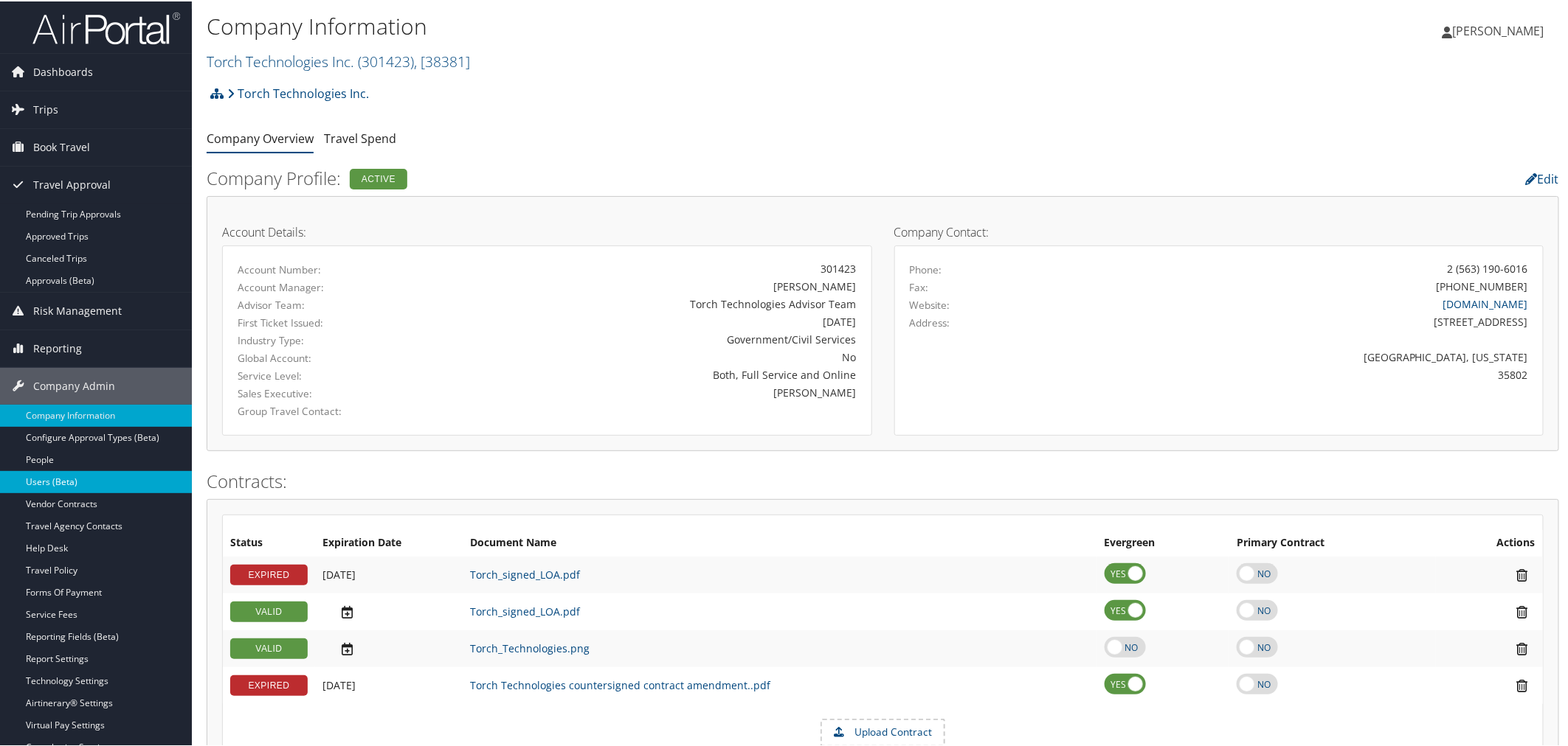
drag, startPoint x: 61, startPoint y: 480, endPoint x: 70, endPoint y: 470, distance: 13.5
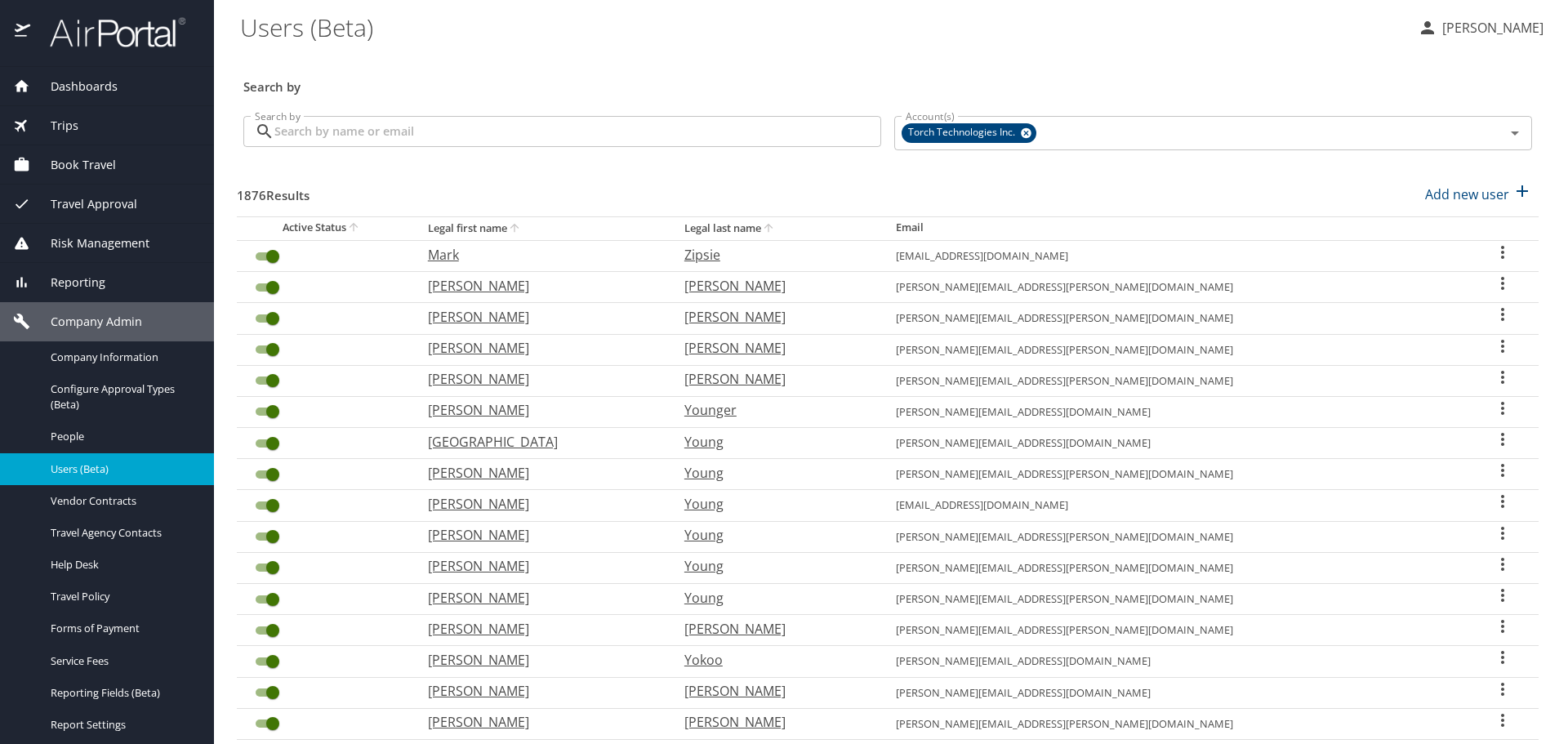
click at [413, 128] on input "Search by" at bounding box center [577, 131] width 606 height 31
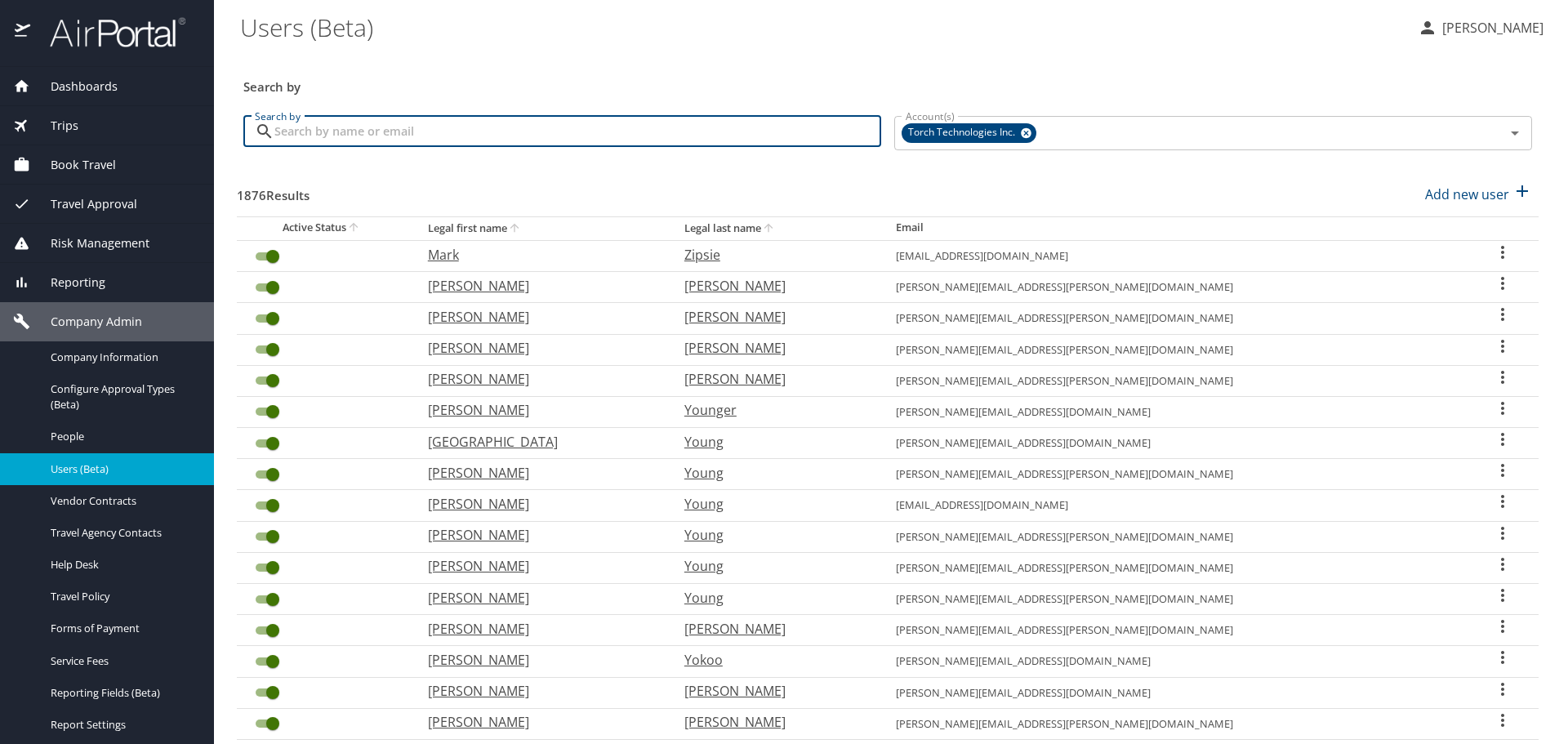
paste input "[PERSON_NAME][EMAIL_ADDRESS][PERSON_NAME][DOMAIN_NAME]"
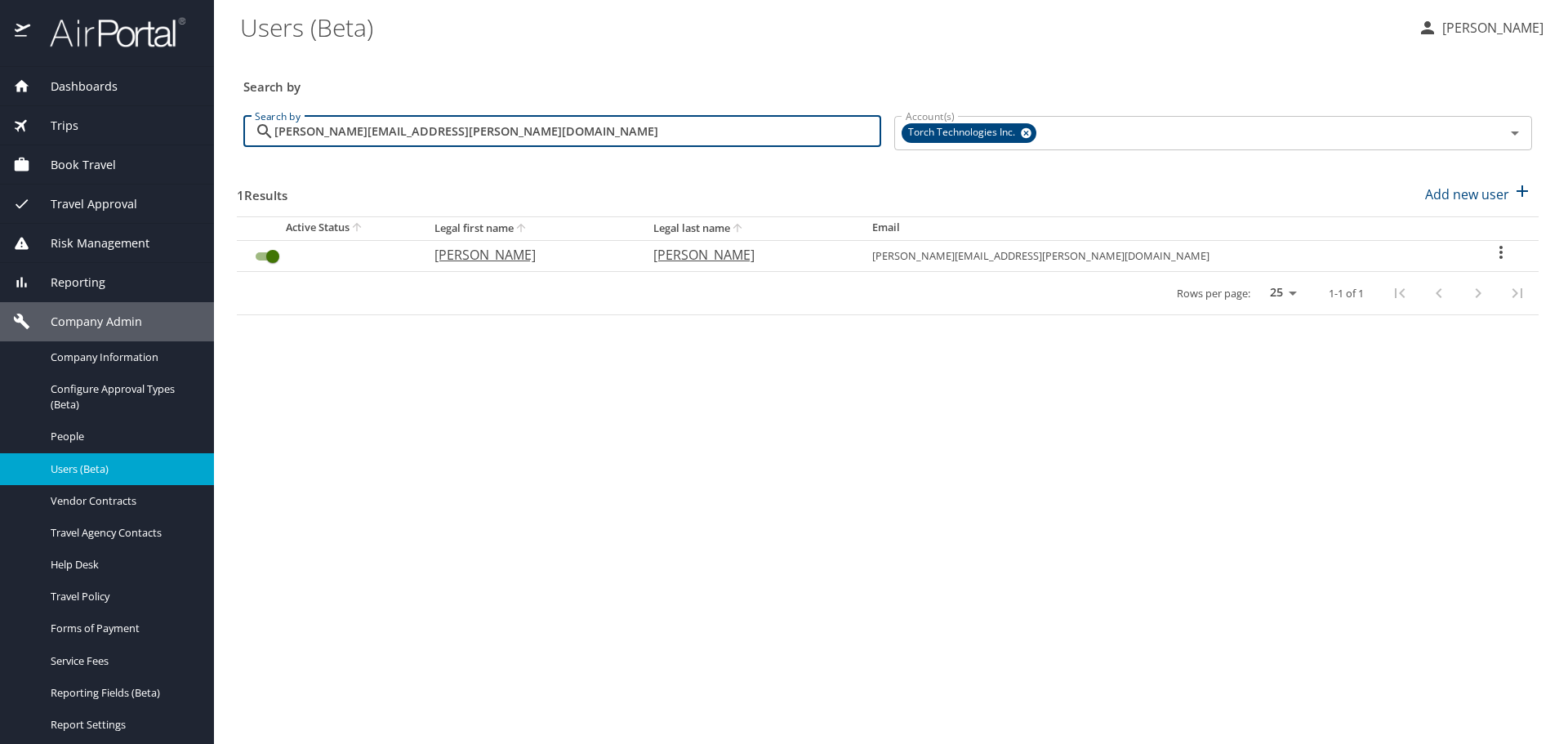
type input "[PERSON_NAME][EMAIL_ADDRESS][PERSON_NAME][DOMAIN_NAME]"
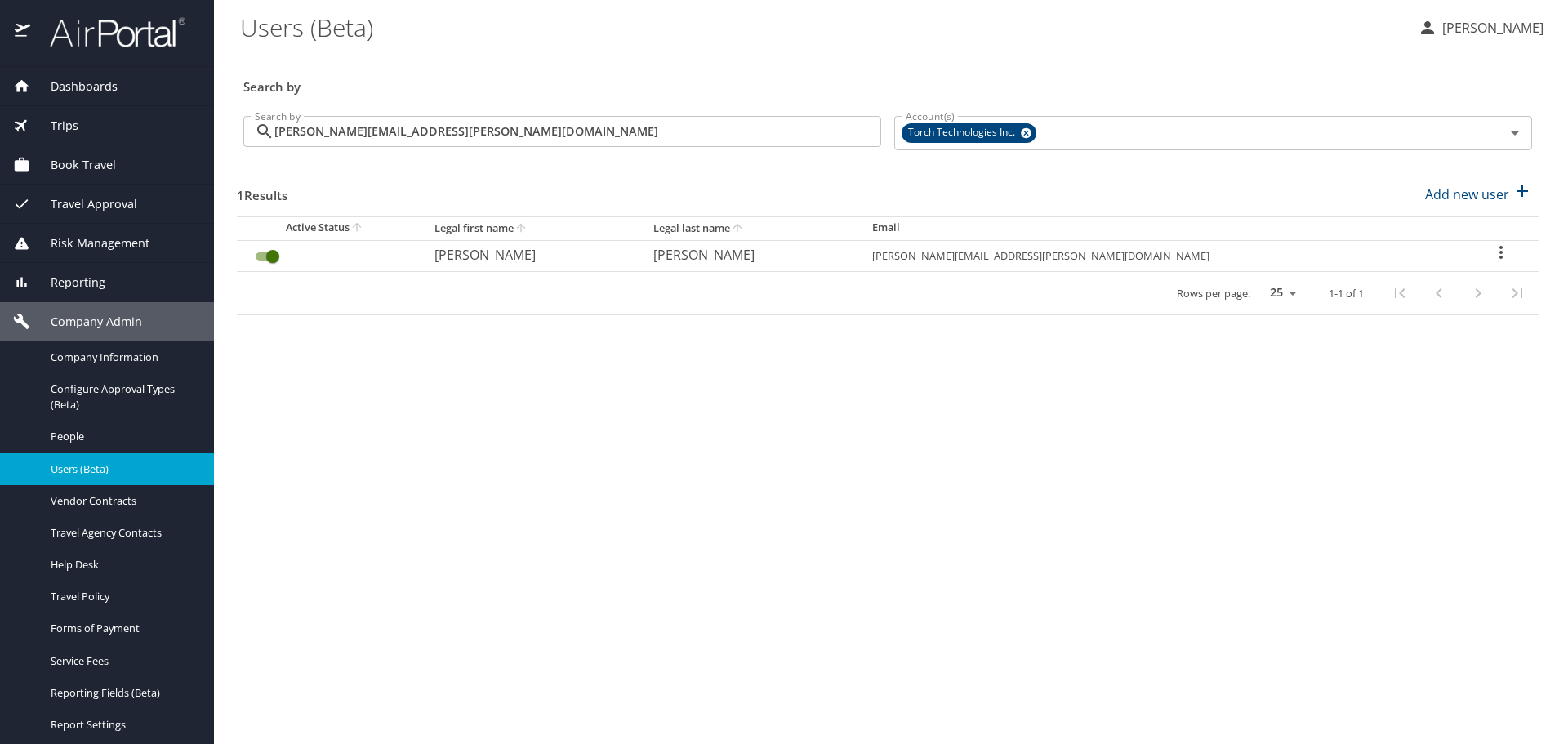
click at [1493, 256] on icon "User Search Table" at bounding box center [1501, 252] width 19 height 19
click at [1407, 262] on p "View profile" at bounding box center [1395, 255] width 72 height 19
select select "US"
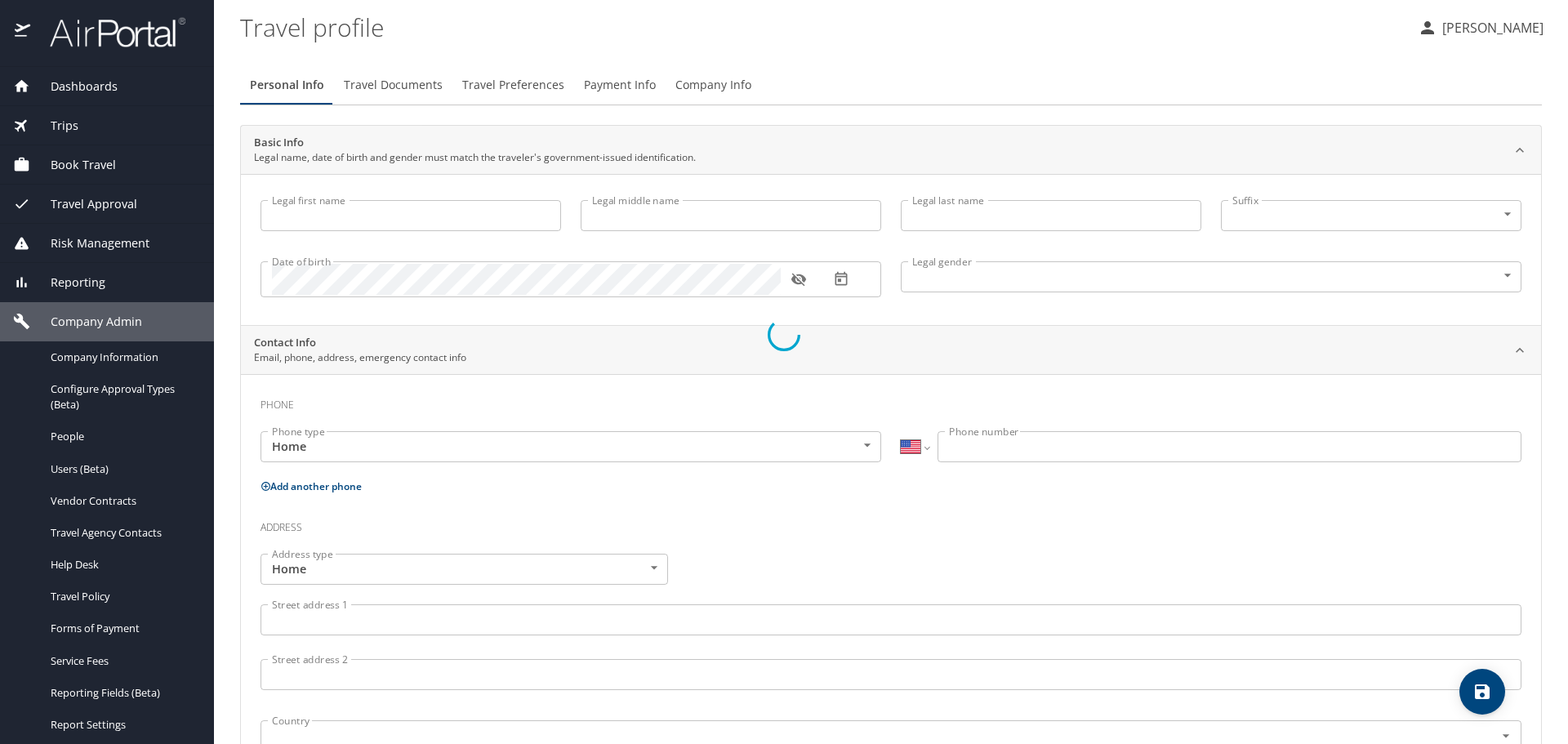
type input "Todd"
type input "Michael"
type input "Daniels"
type input "Male"
type input "mary"
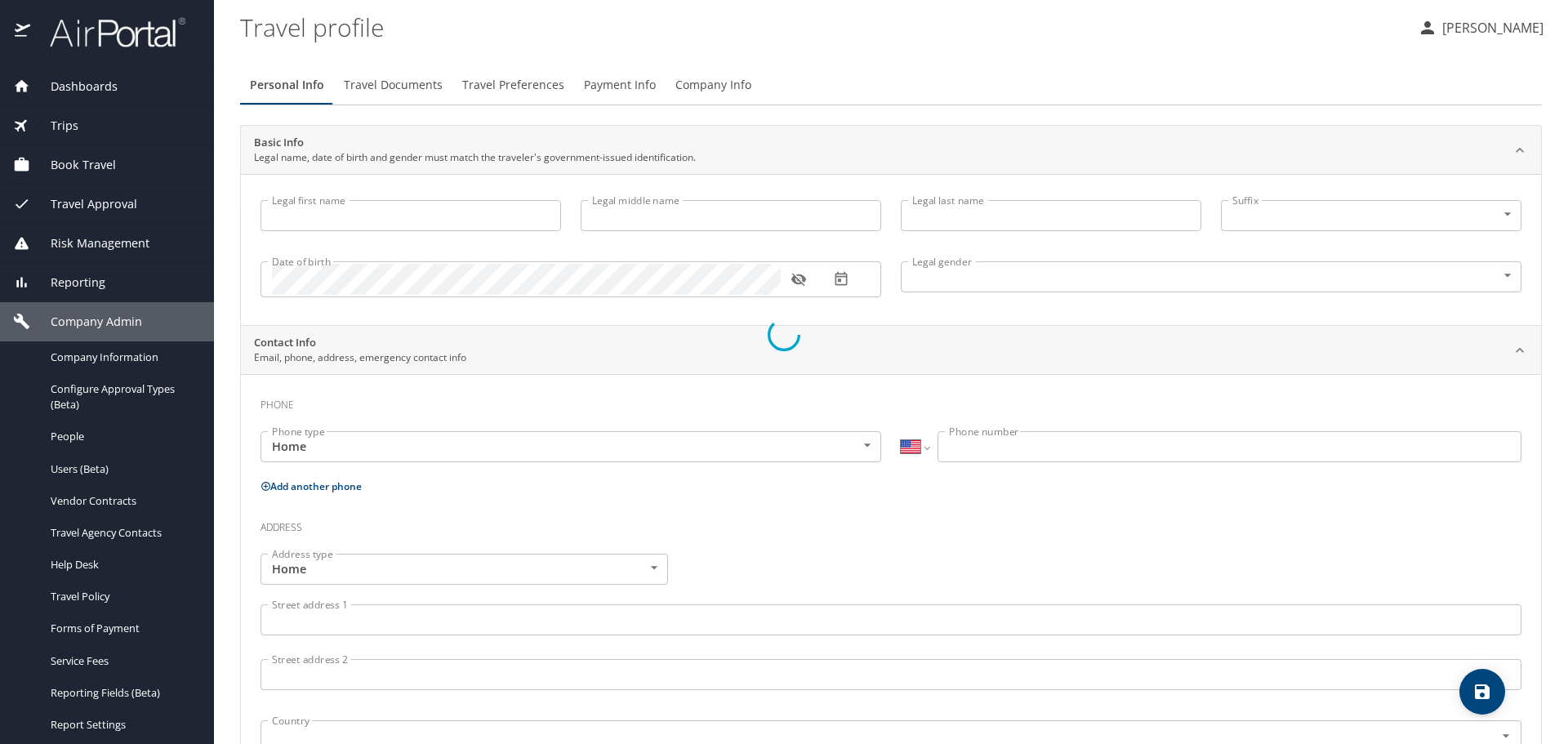
type input "daniels"
select select "IN"
type input "5637 409 6"
select select "US"
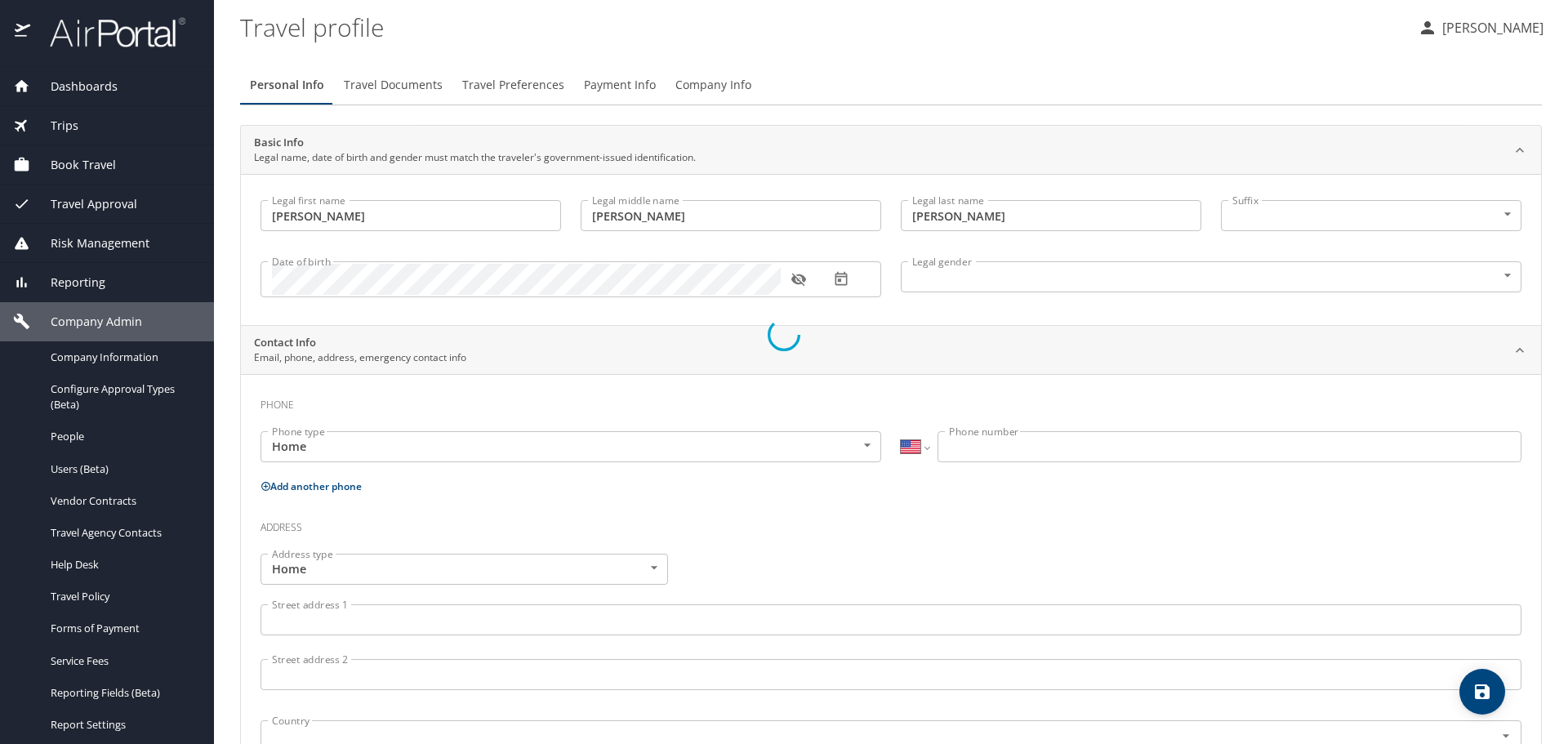
select select "US"
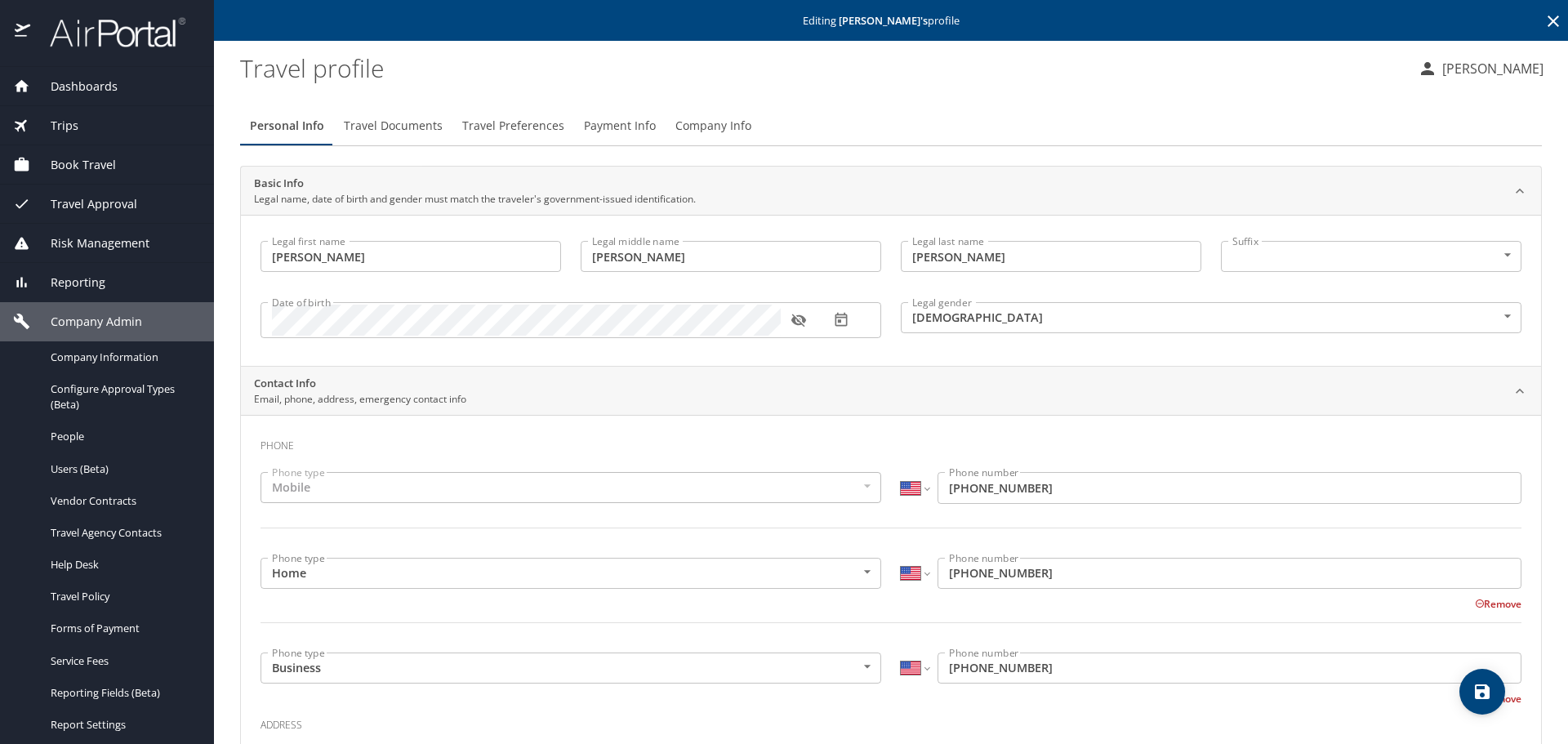
click at [1543, 16] on icon at bounding box center [1553, 21] width 19 height 19
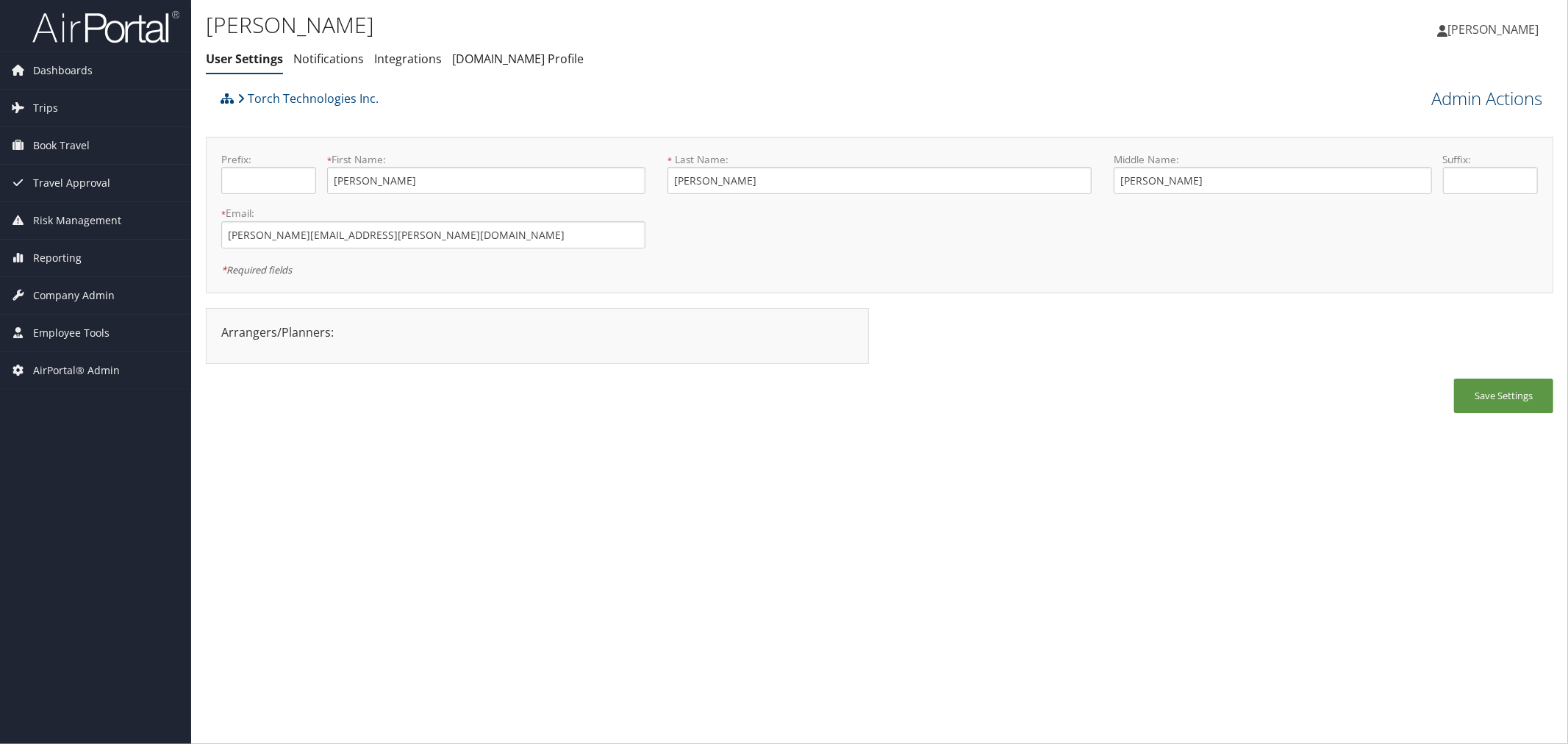
click at [1480, 98] on link "Admin Actions" at bounding box center [1487, 98] width 111 height 25
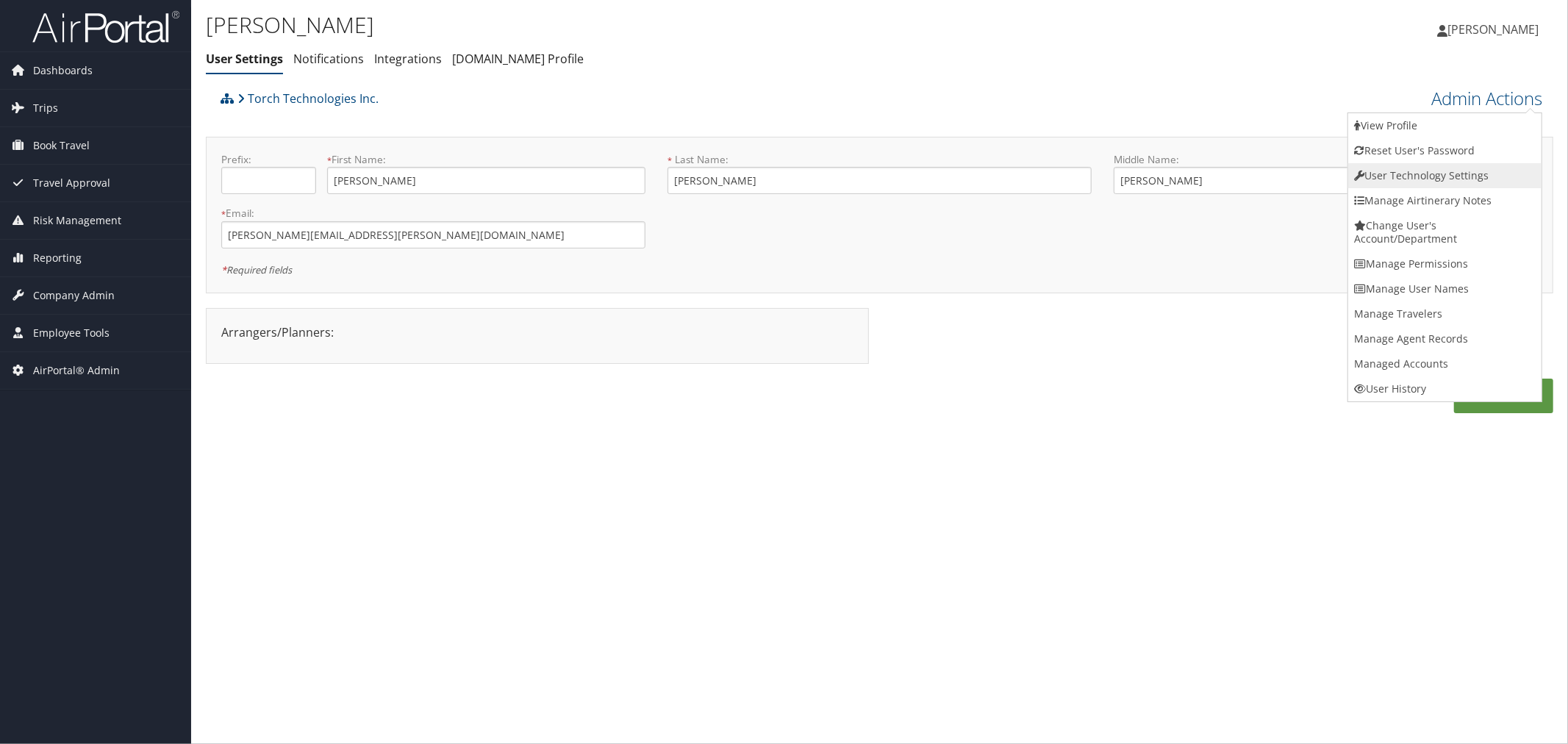
click at [1417, 176] on link "User Technology Settings" at bounding box center [1445, 175] width 194 height 25
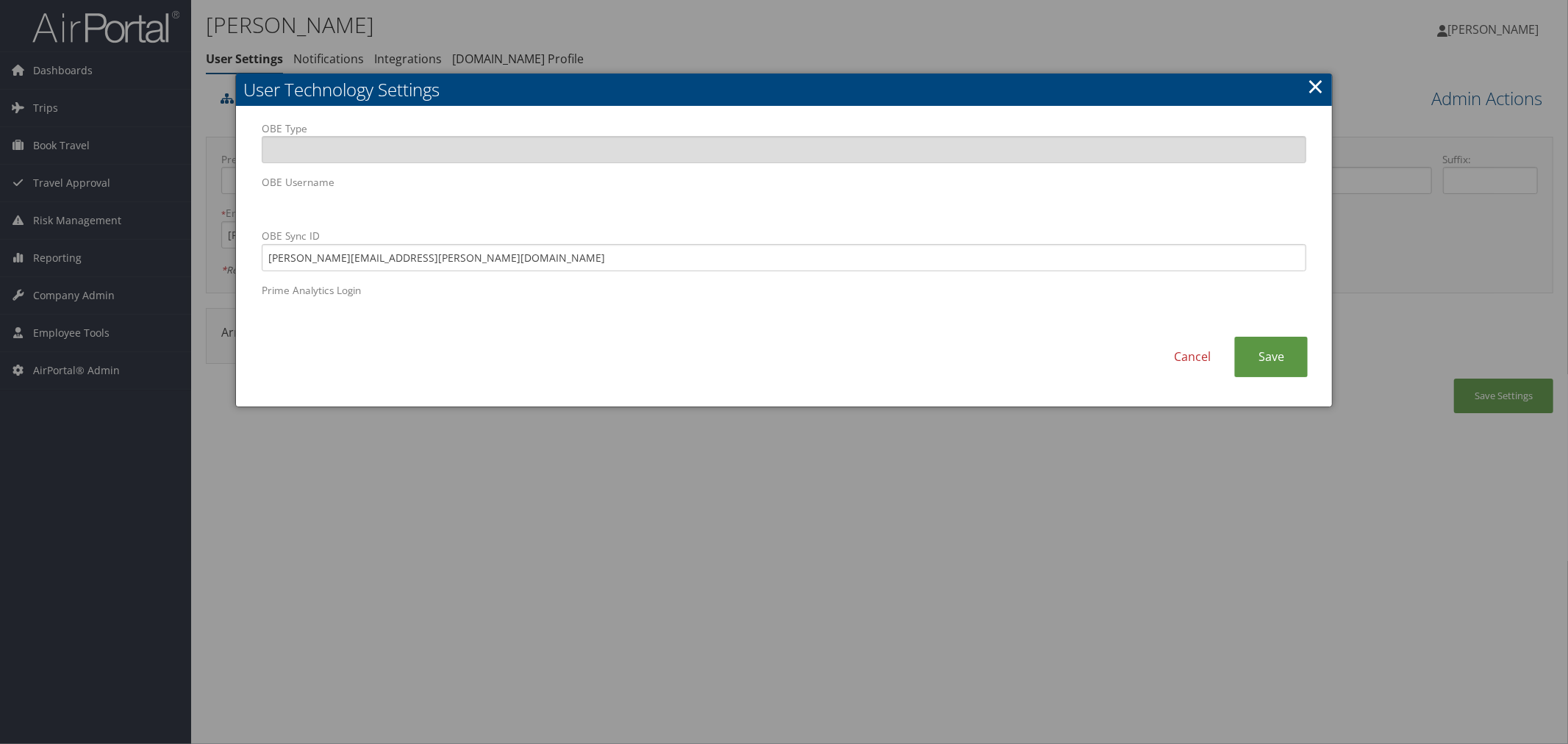
click at [743, 52] on div at bounding box center [784, 372] width 1568 height 744
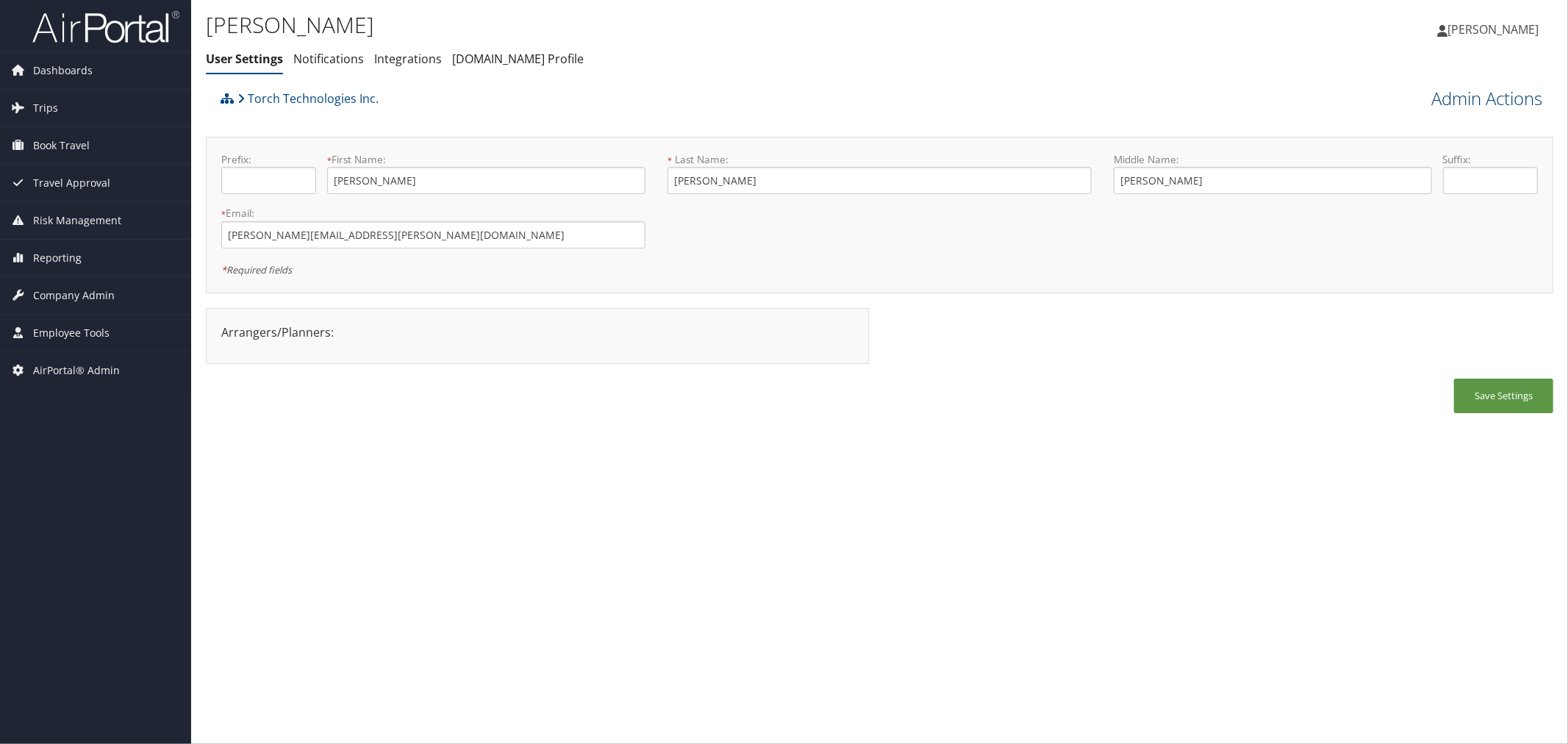
click at [1444, 92] on link "Admin Actions" at bounding box center [1487, 98] width 111 height 25
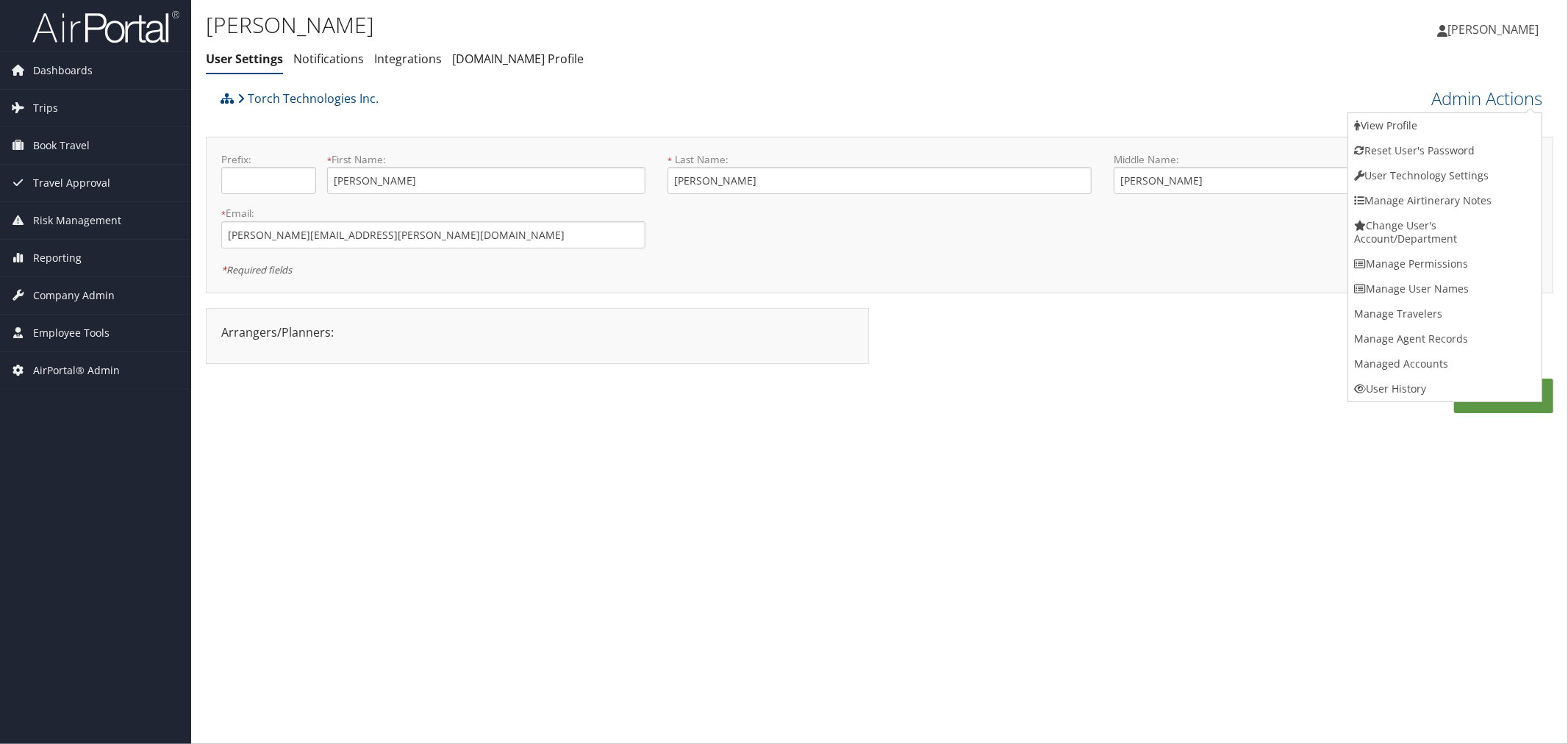
click at [729, 93] on div "Torch Technologies Inc." at bounding box center [711, 104] width 989 height 40
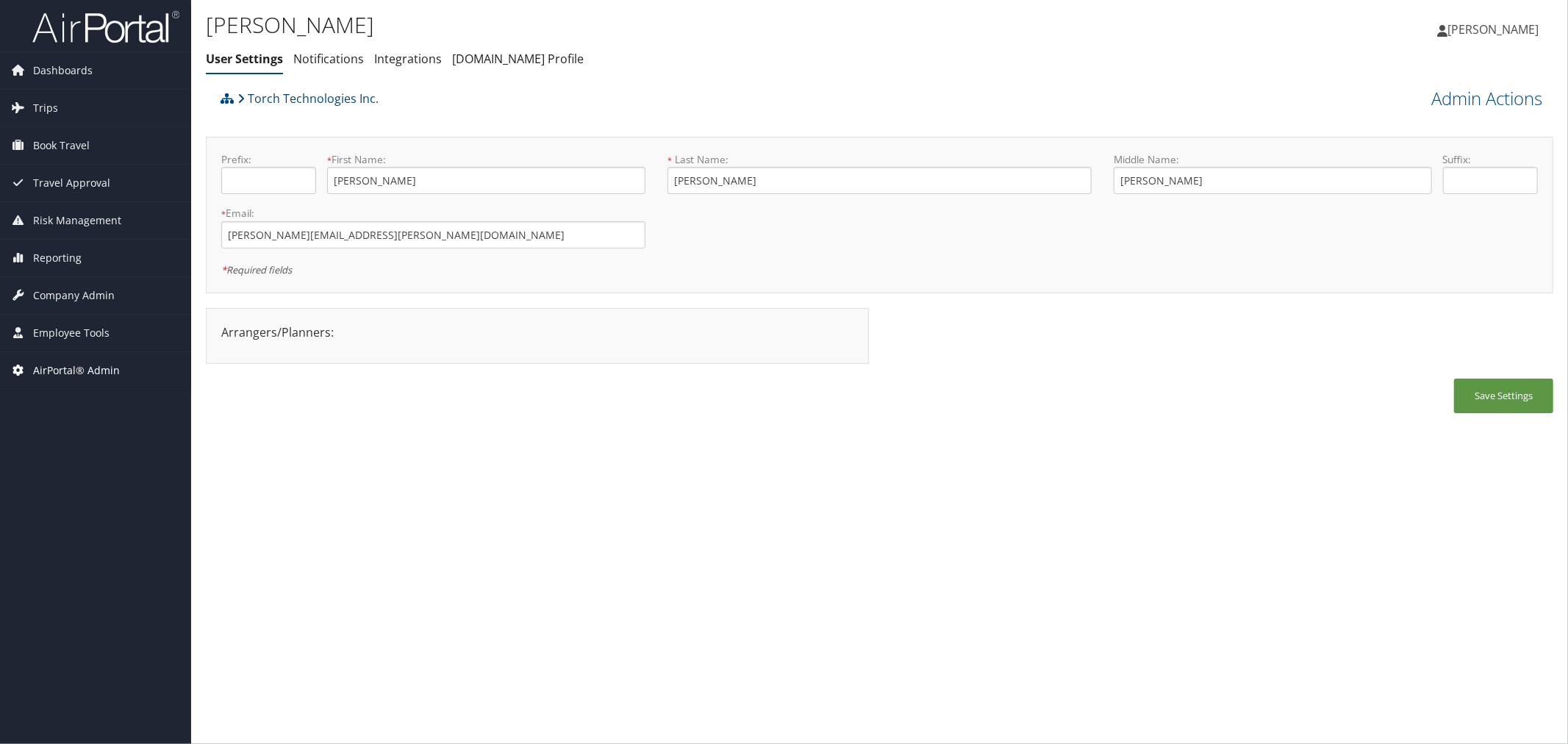
click at [106, 366] on span "AirPortal® Admin" at bounding box center [77, 371] width 87 height 37
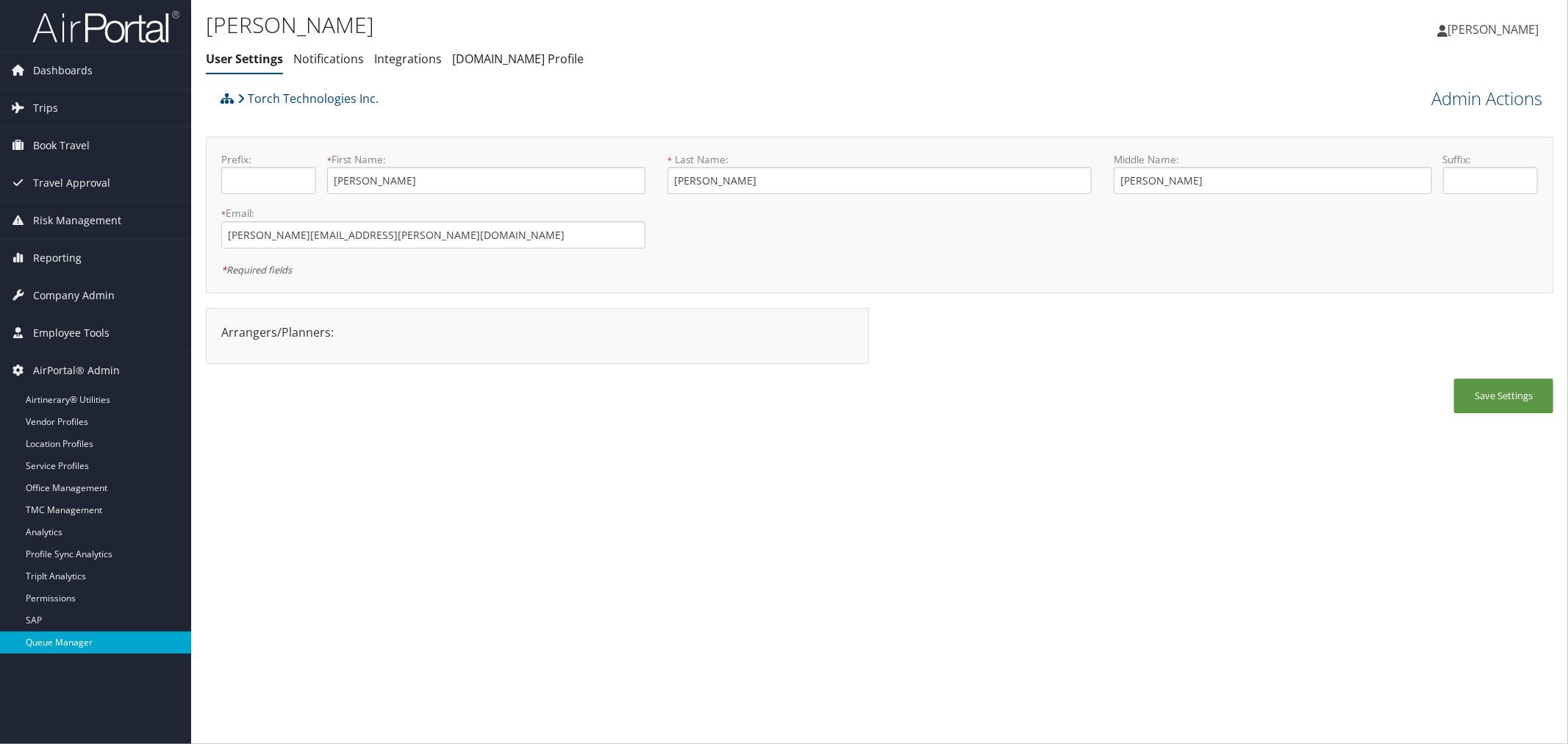
click at [71, 642] on link "Queue Manager" at bounding box center [96, 643] width 191 height 22
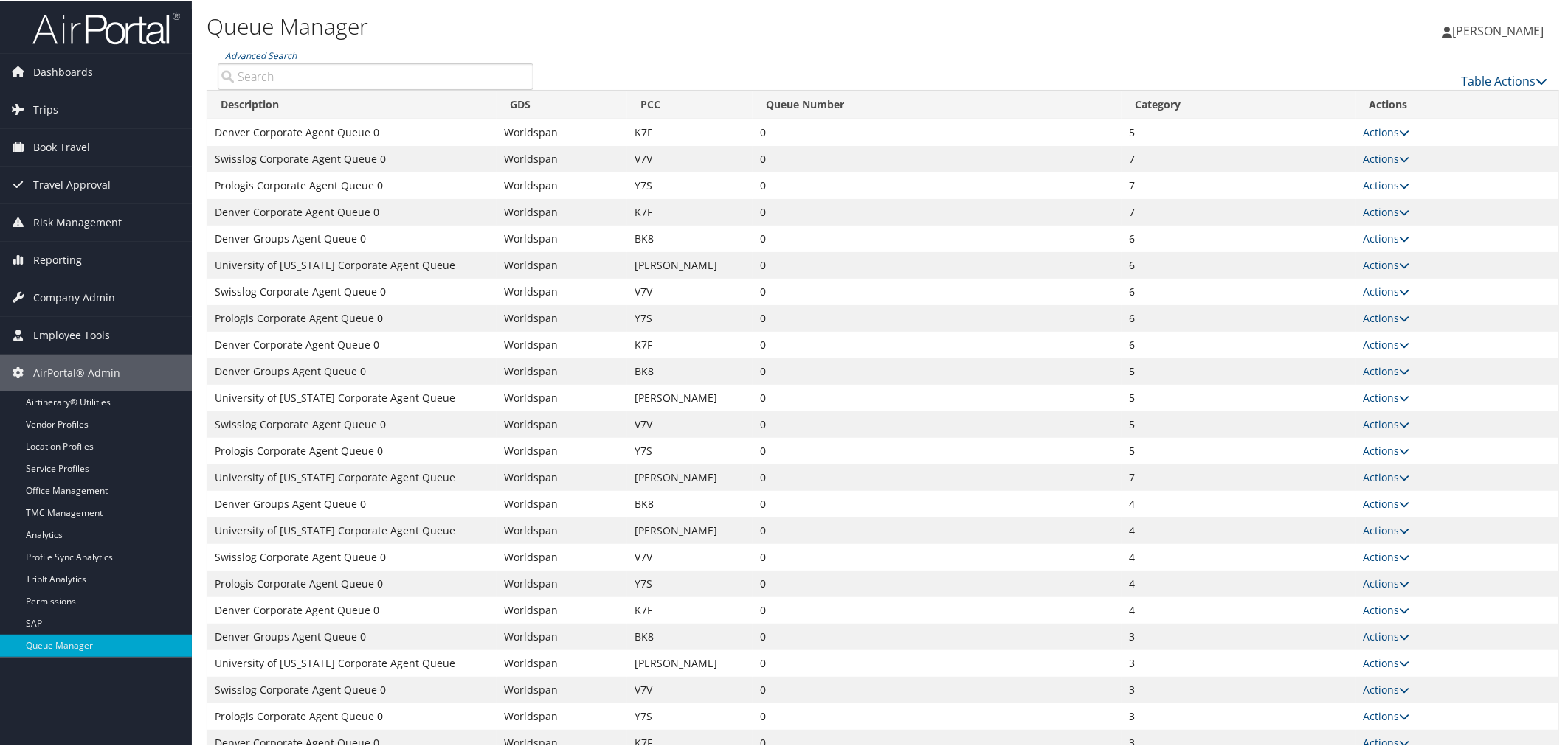
click at [290, 80] on input "Advanced Search" at bounding box center [375, 74] width 316 height 26
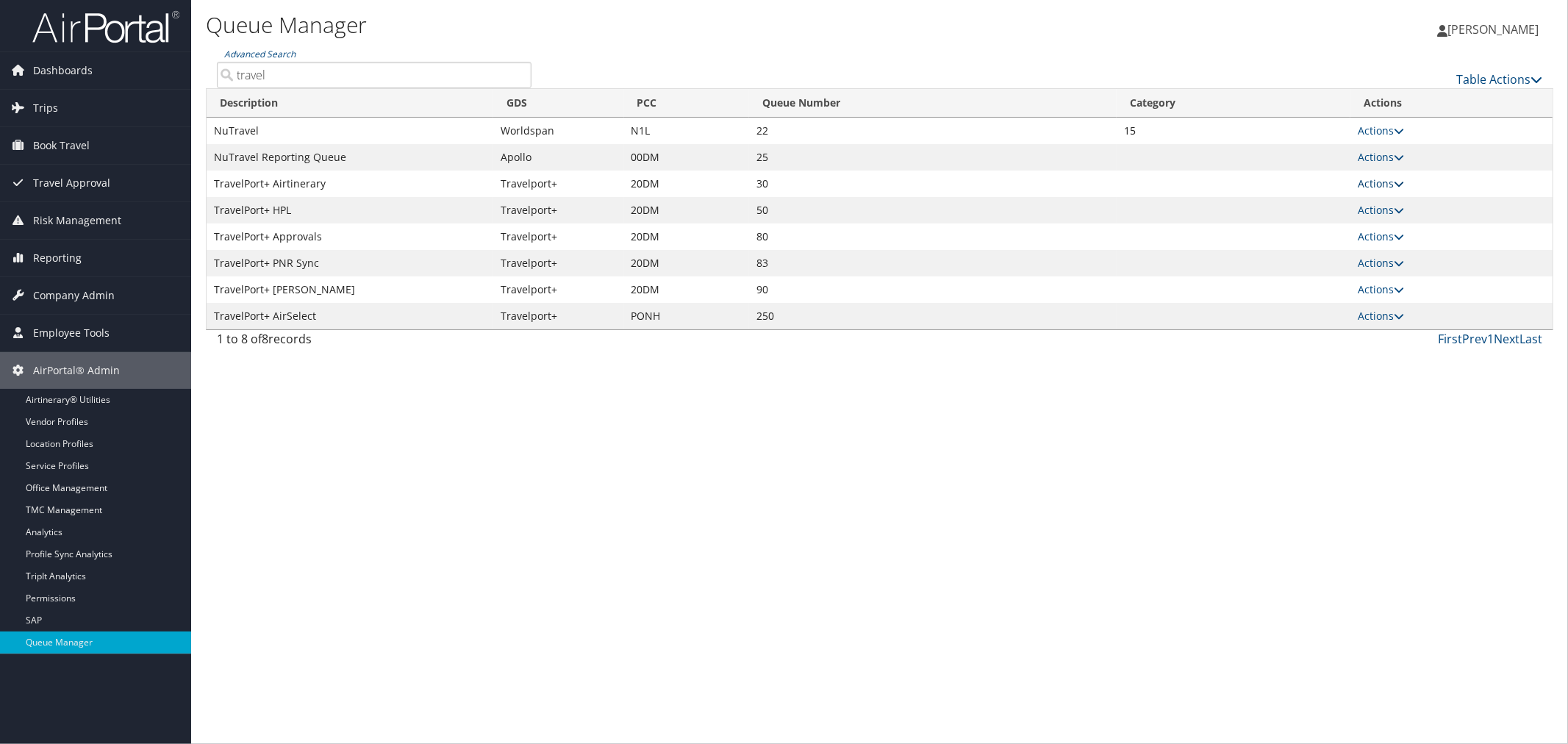
type input "travel"
click at [1388, 179] on link "Actions" at bounding box center [1381, 183] width 46 height 14
click at [1326, 298] on link "Push To Queue" at bounding box center [1327, 305] width 151 height 25
type input "Push To Queue"
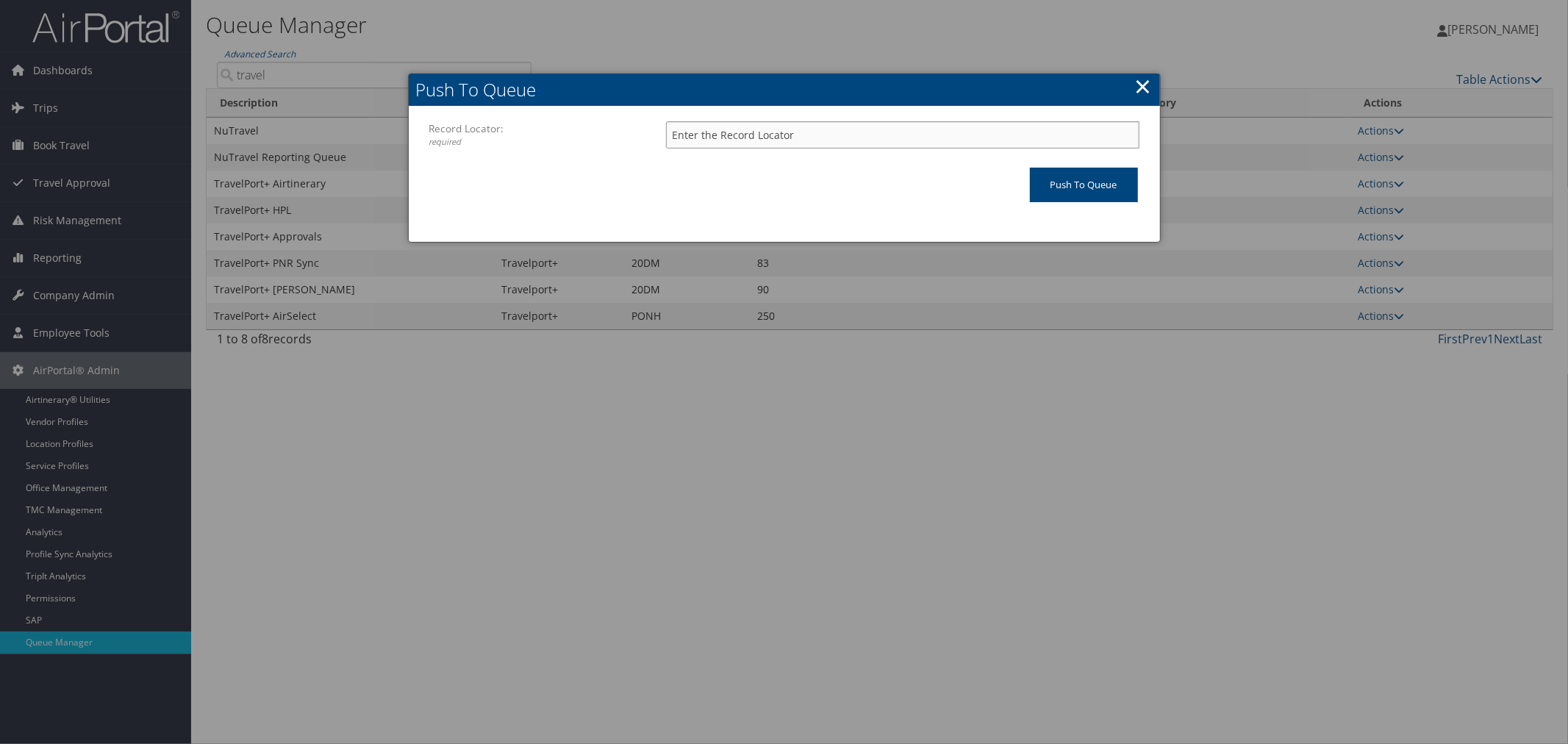
click at [785, 129] on input "Record Locator: required" at bounding box center [903, 135] width 474 height 27
paste input "D9KM59"
type input "D9KM59"
click at [1050, 180] on input "Push To Queue" at bounding box center [1084, 184] width 108 height 34
